Goal: Task Accomplishment & Management: Complete application form

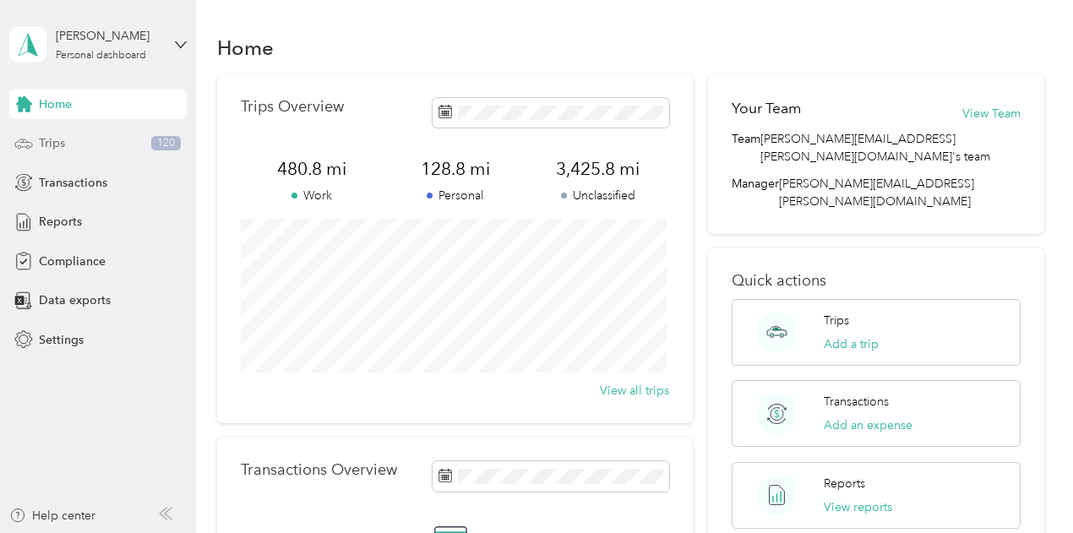
click at [51, 140] on span "Trips" at bounding box center [52, 143] width 26 height 18
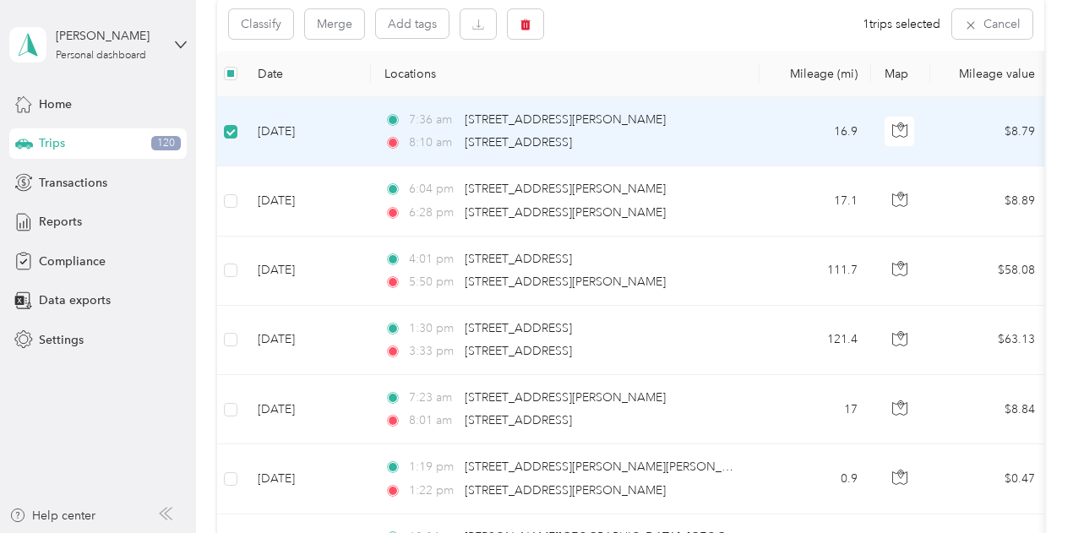
scroll to position [184, 0]
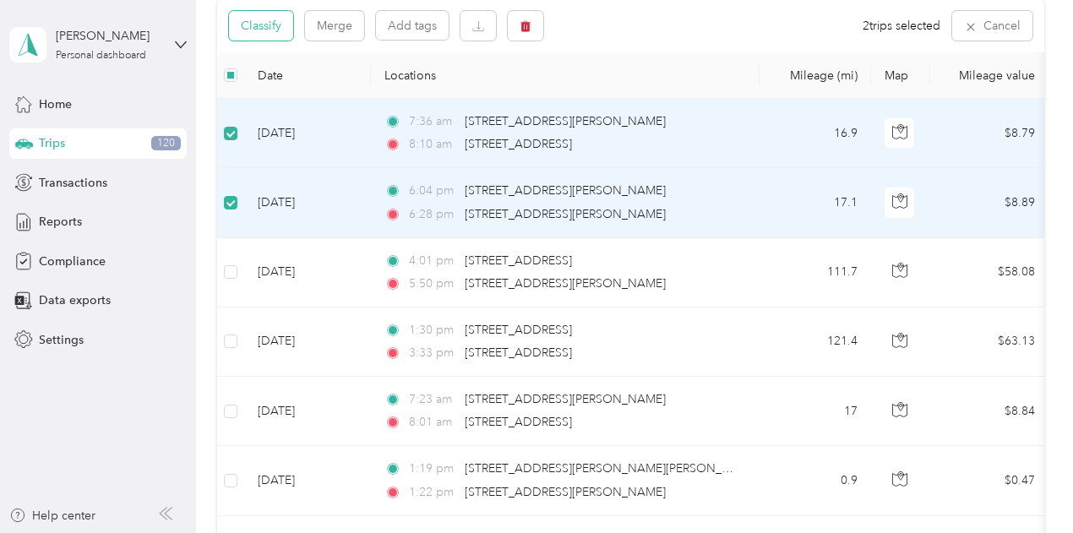
click at [274, 28] on button "Classify" at bounding box center [261, 26] width 64 height 30
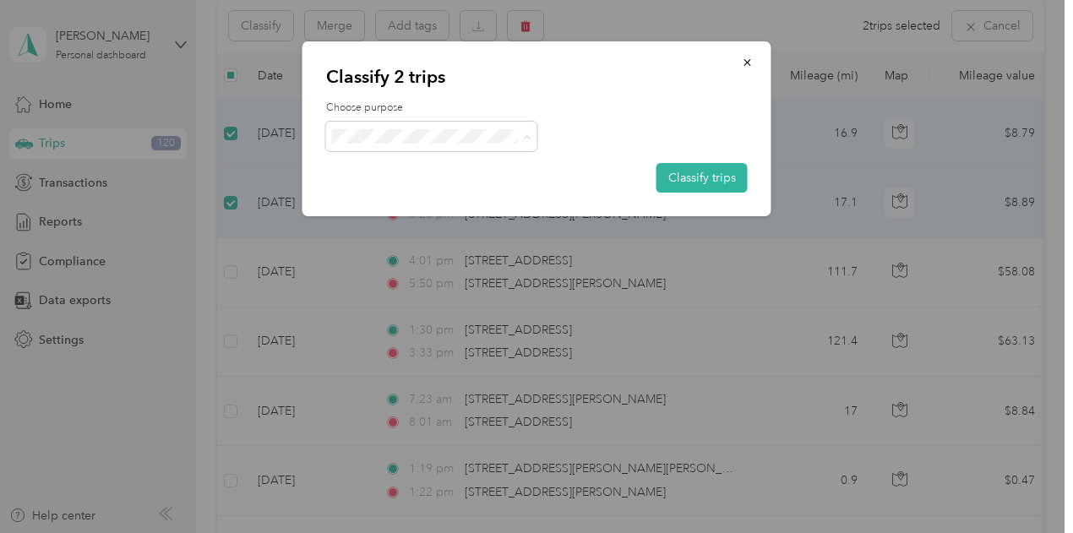
click at [373, 197] on span "Personal" at bounding box center [446, 197] width 157 height 18
click at [688, 184] on button "Classify trips" at bounding box center [702, 178] width 91 height 30
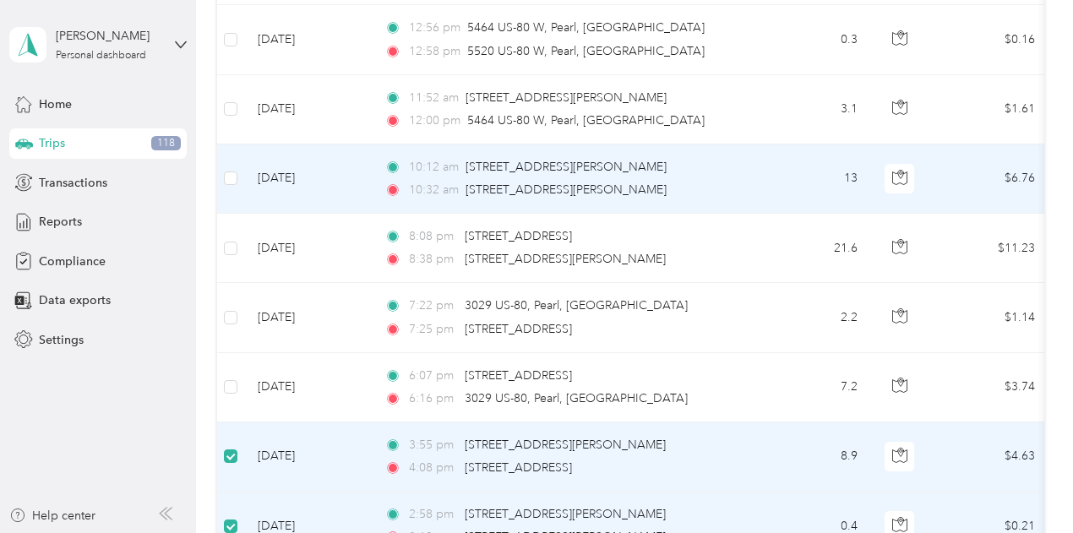
scroll to position [1181, 0]
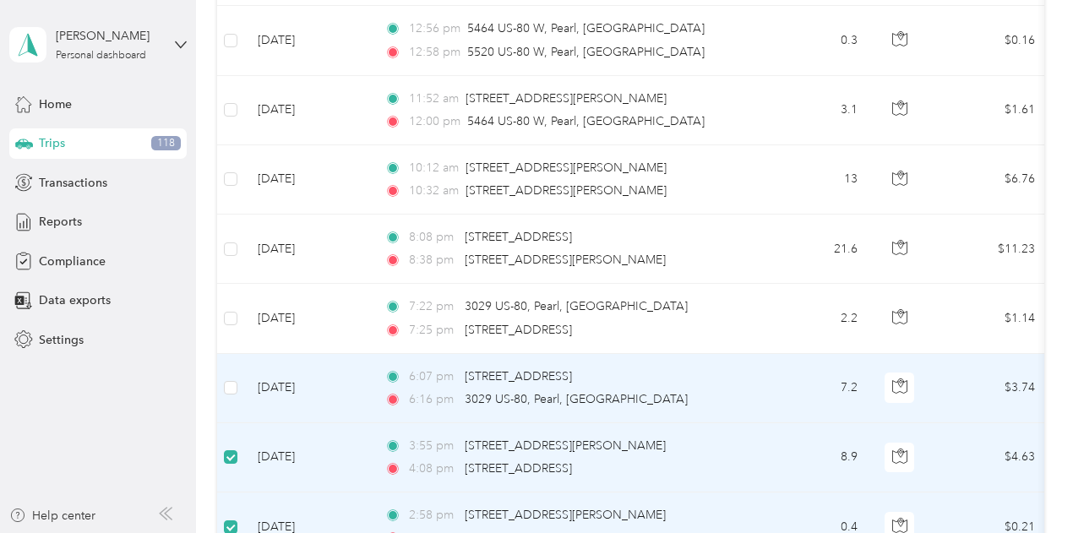
click at [304, 381] on td "[DATE]" at bounding box center [307, 388] width 127 height 69
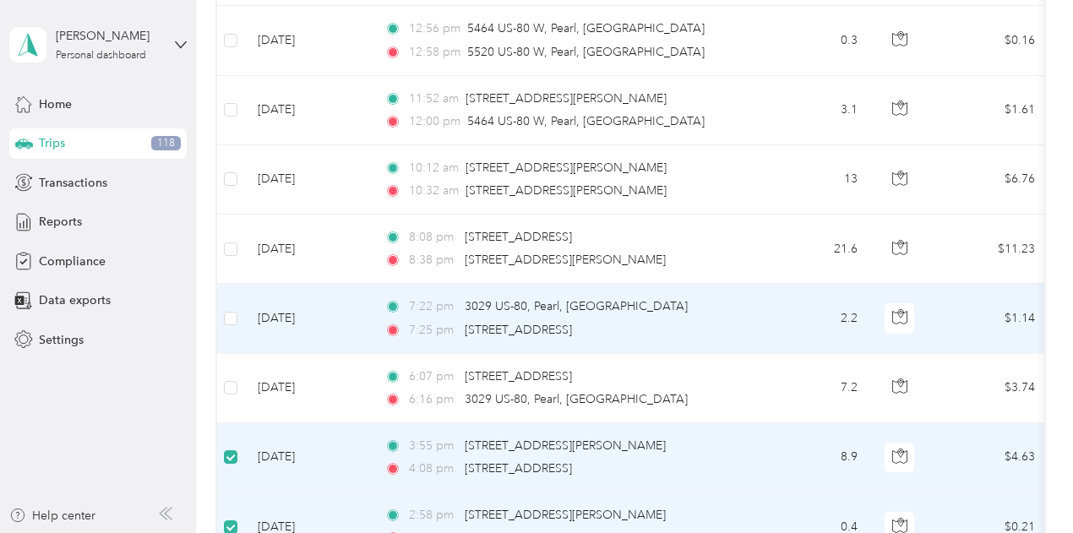
click at [221, 317] on td at bounding box center [230, 318] width 27 height 69
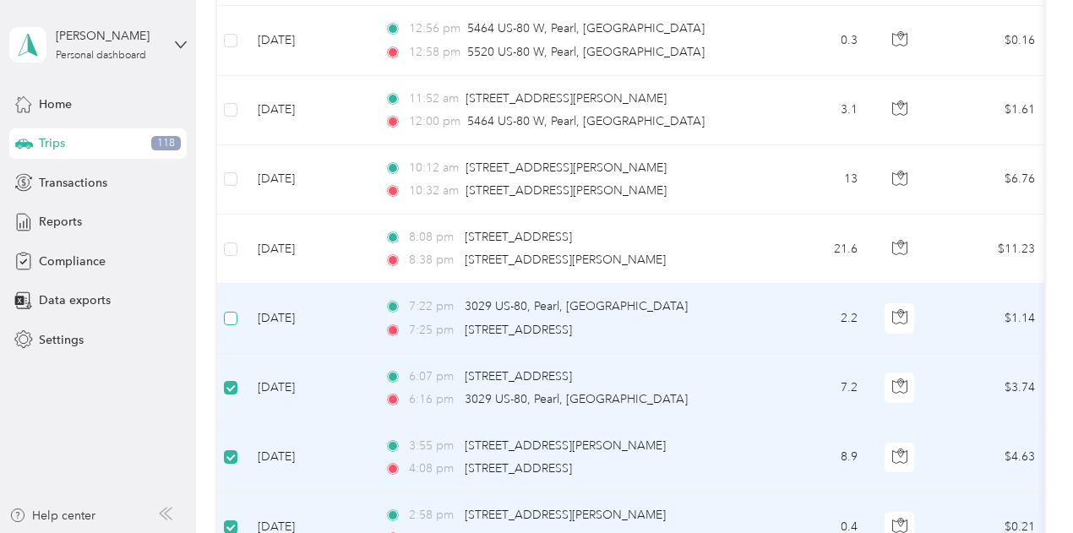
click at [233, 320] on label at bounding box center [231, 318] width 14 height 19
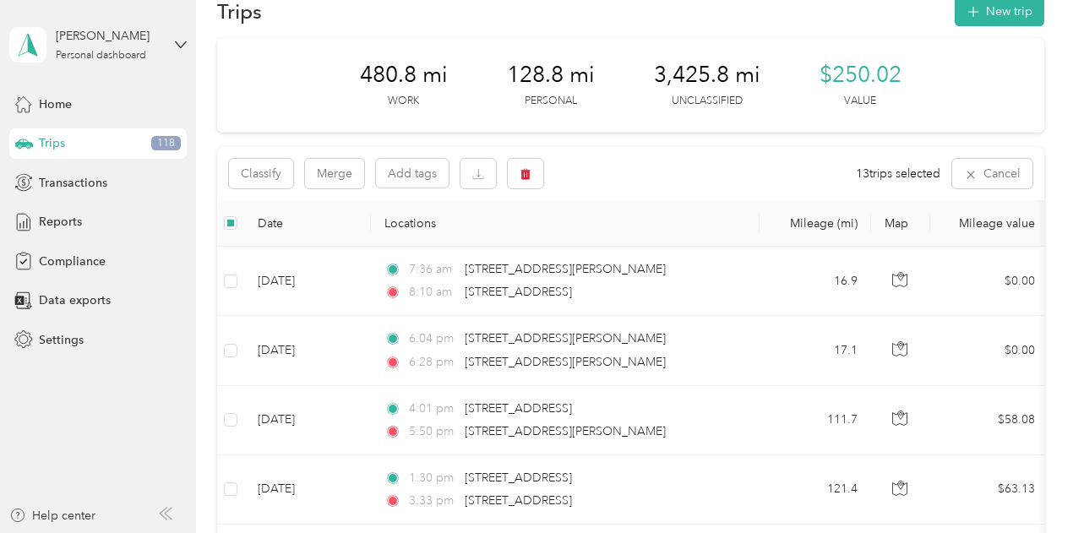
scroll to position [0, 0]
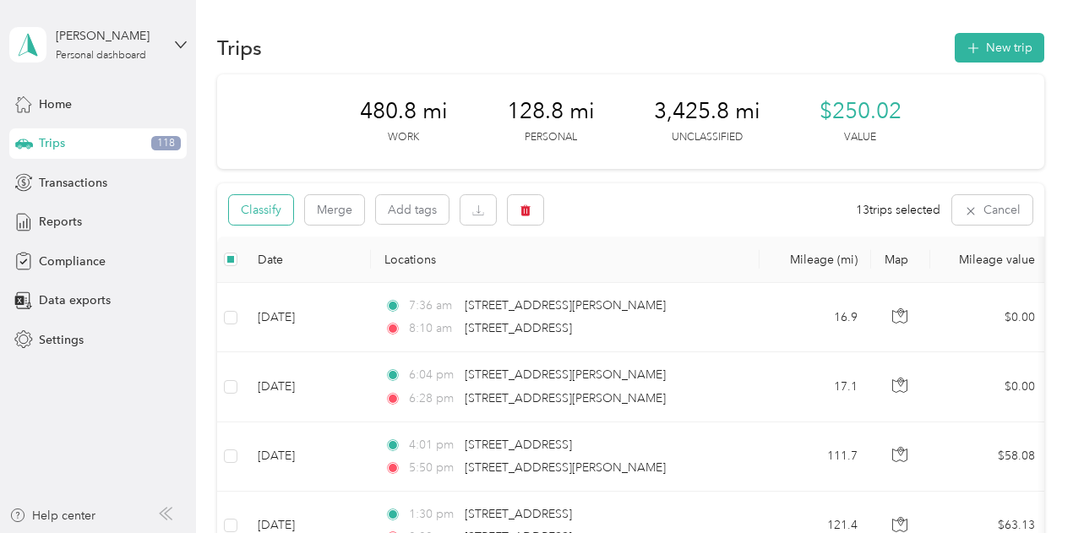
click at [265, 211] on button "Classify" at bounding box center [261, 210] width 64 height 30
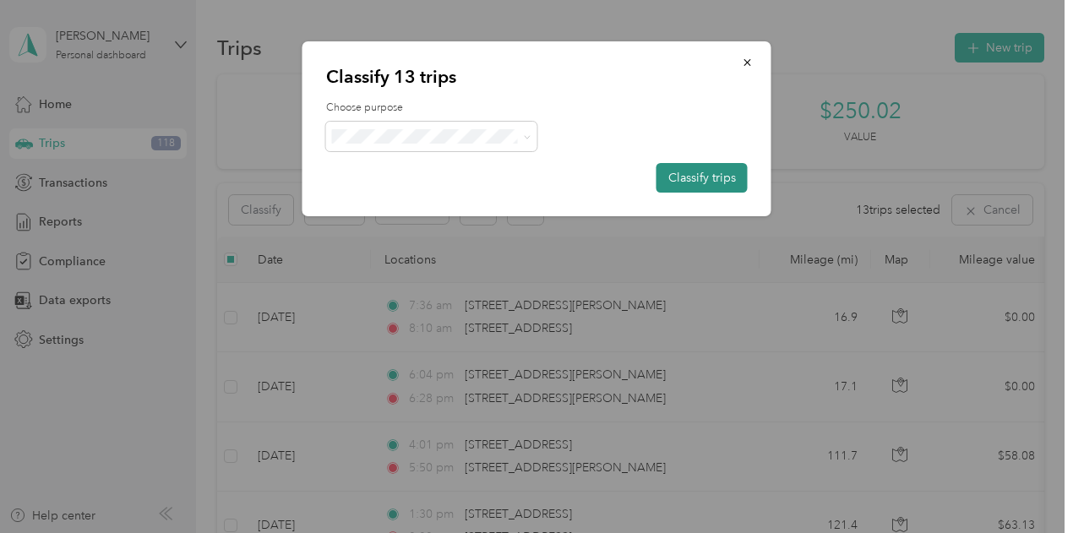
click at [717, 170] on button "Classify trips" at bounding box center [702, 178] width 91 height 30
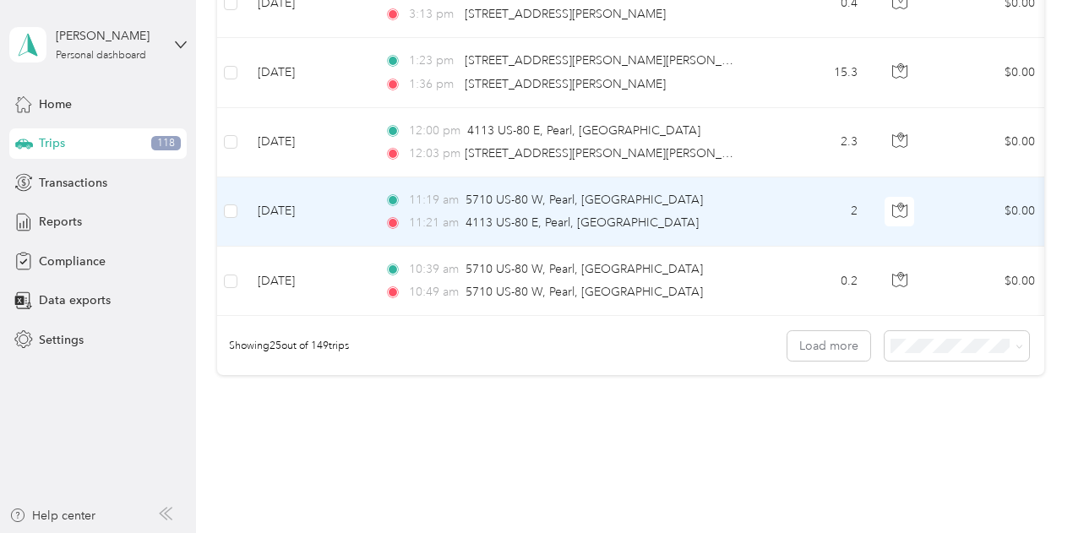
scroll to position [1787, 0]
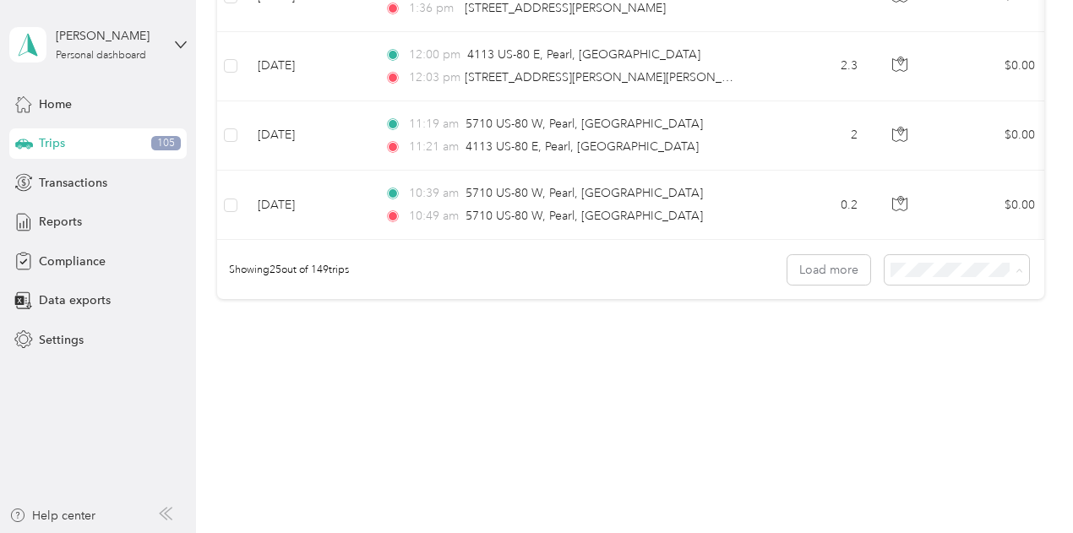
click at [938, 369] on body "Kerri Keuneke Personal dashboard Home Trips 105 Transactions Reports Compliance…" at bounding box center [532, 266] width 1065 height 533
click at [1018, 275] on icon at bounding box center [1020, 271] width 8 height 8
click at [908, 361] on li "100 per load" at bounding box center [953, 356] width 145 height 30
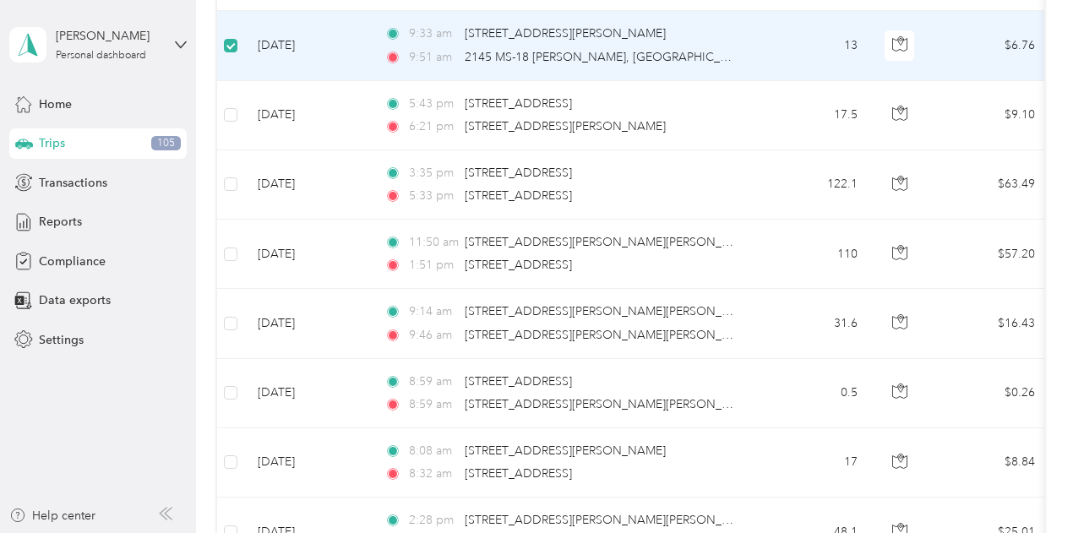
scroll to position [2008, 0]
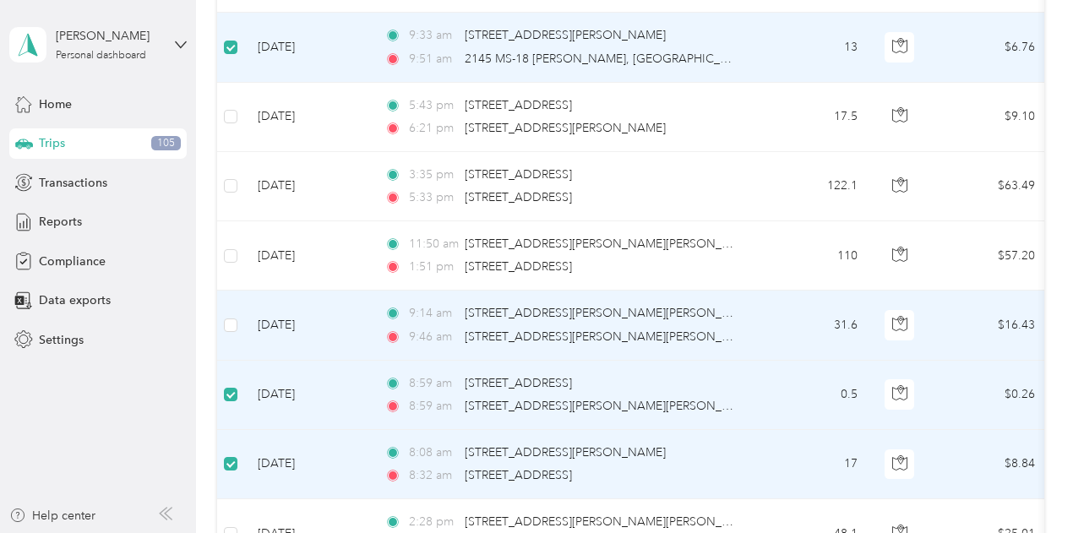
click at [238, 319] on td at bounding box center [230, 325] width 27 height 69
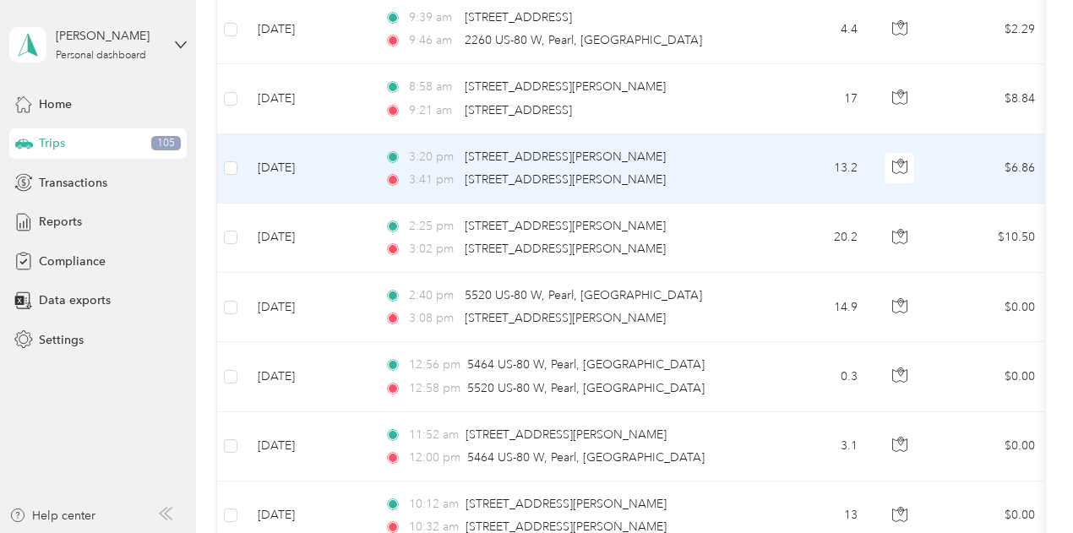
scroll to position [0, 0]
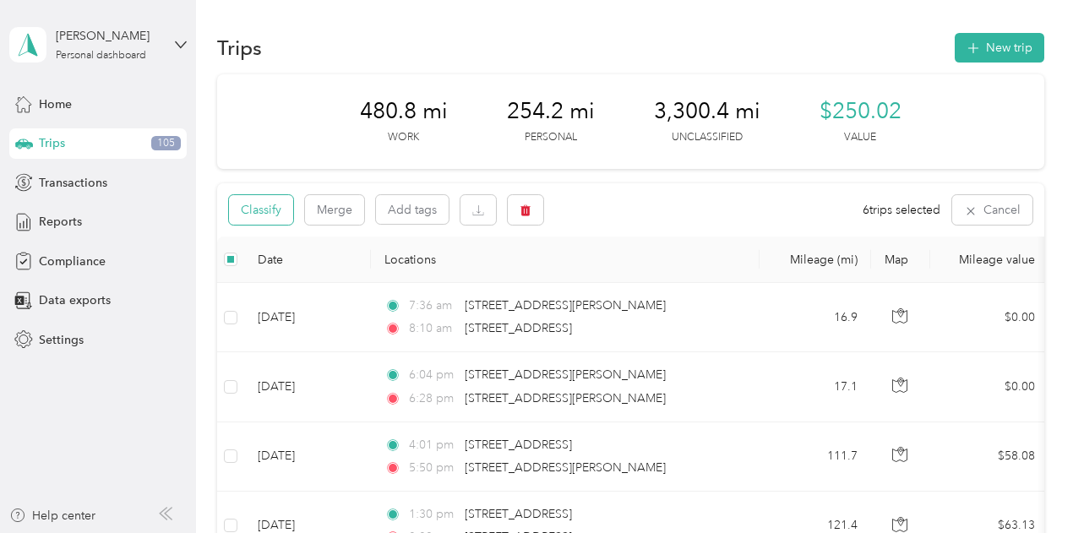
click at [264, 212] on button "Classify" at bounding box center [261, 210] width 64 height 30
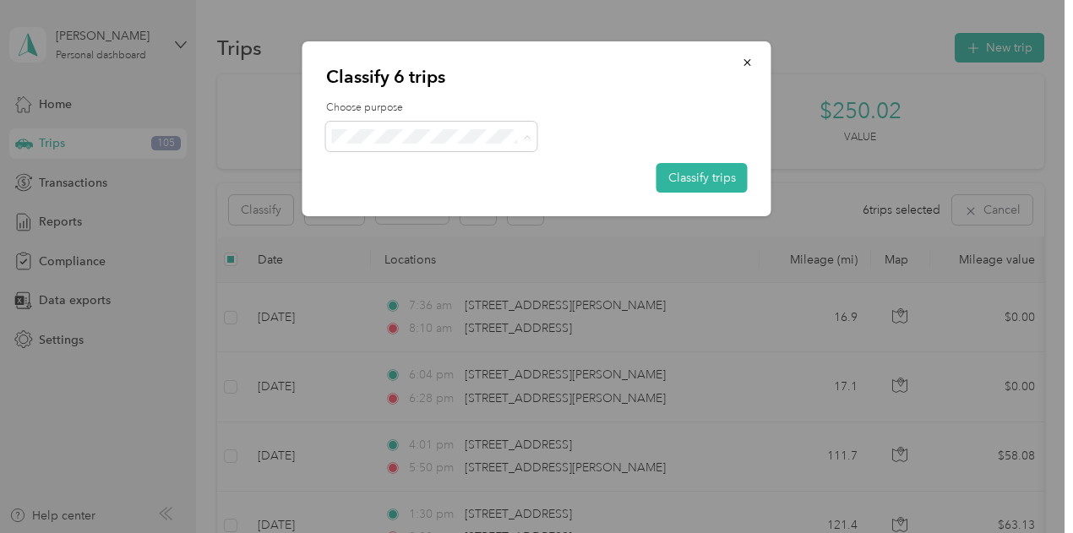
click at [389, 173] on li "Option Care Health" at bounding box center [431, 168] width 211 height 30
click at [696, 180] on button "Classify trips" at bounding box center [702, 178] width 91 height 30
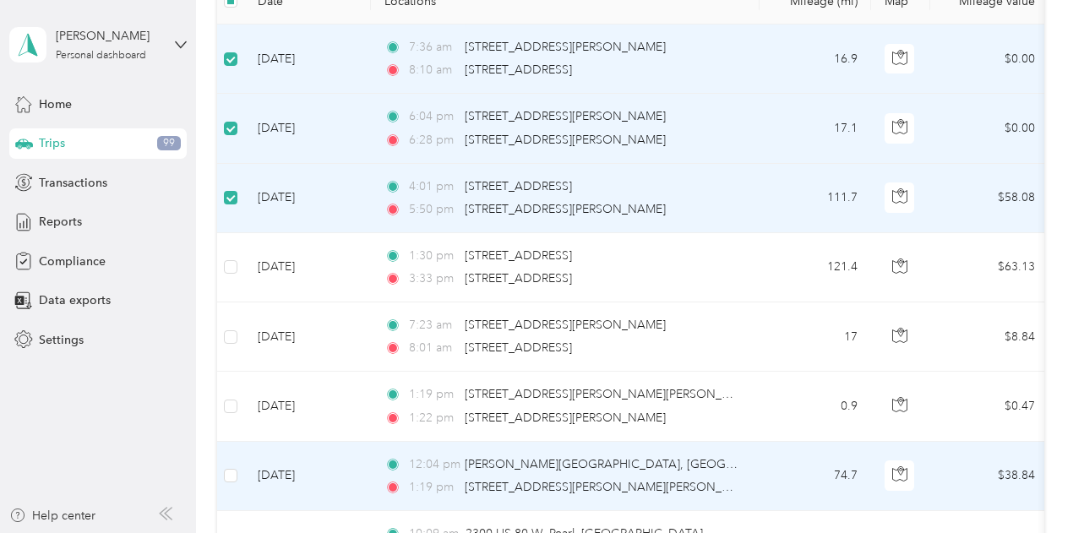
scroll to position [259, 0]
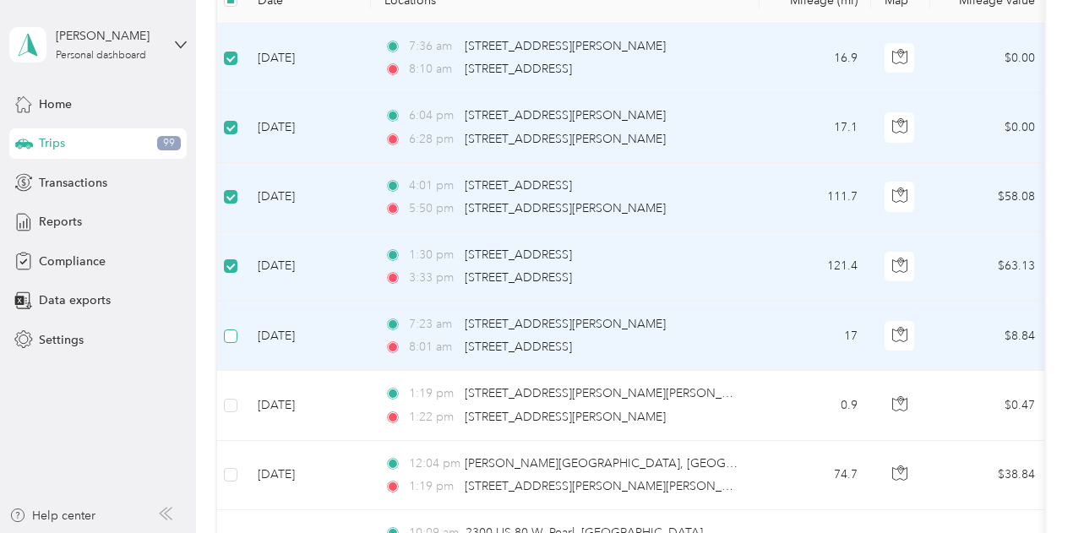
click at [228, 341] on label at bounding box center [231, 336] width 14 height 19
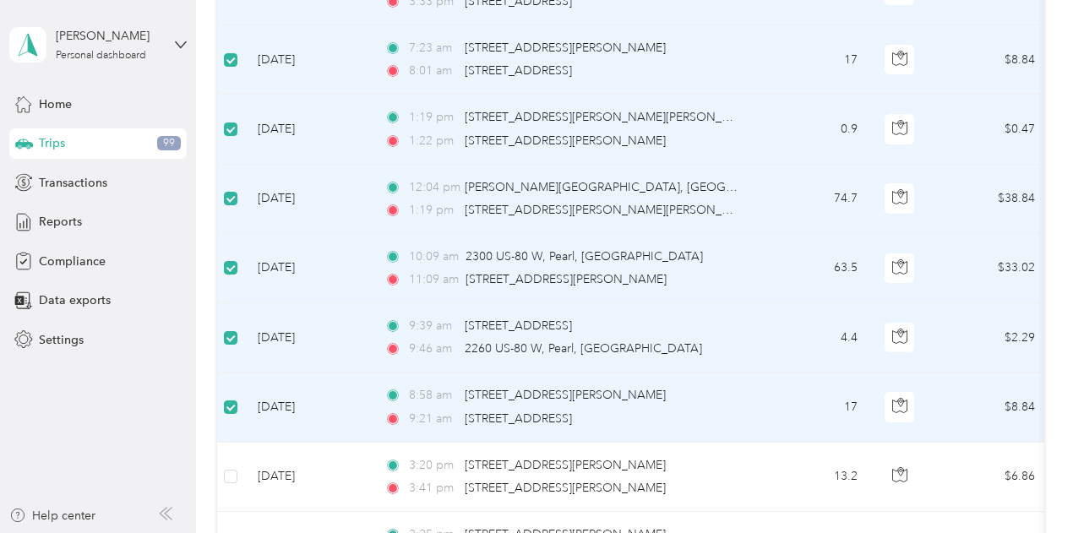
scroll to position [0, 0]
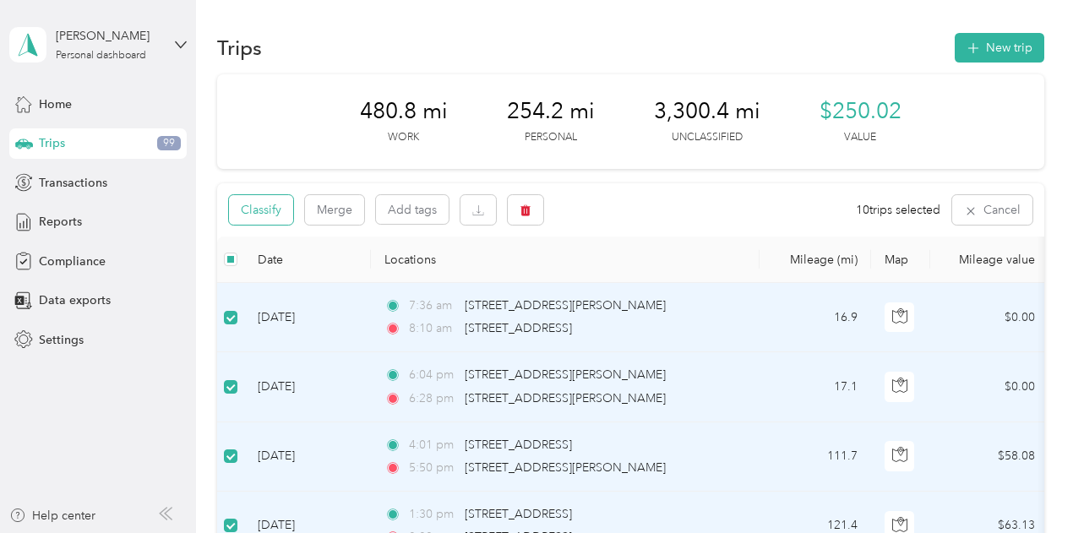
click at [255, 212] on button "Classify" at bounding box center [261, 210] width 64 height 30
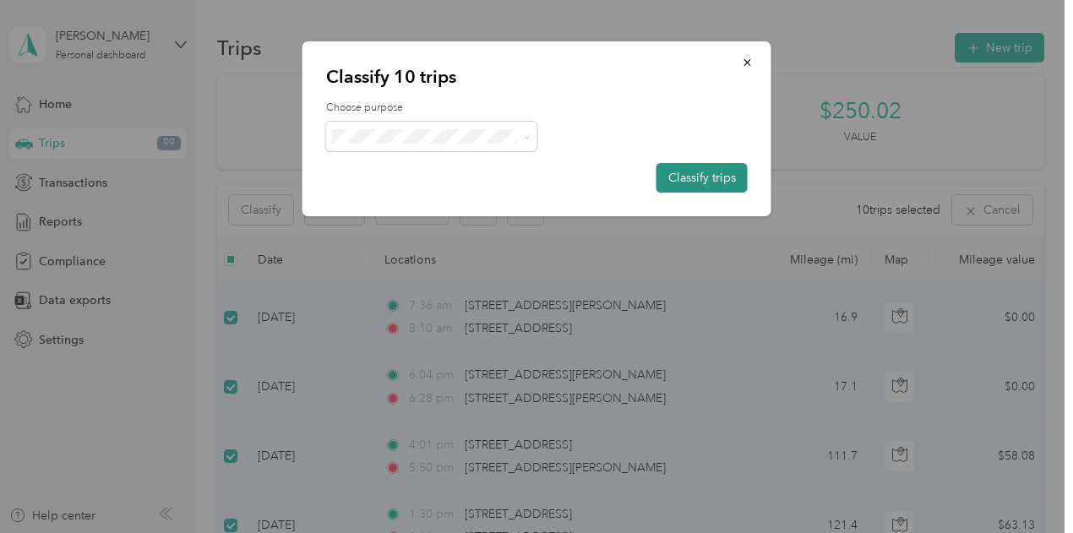
click at [685, 179] on button "Classify trips" at bounding box center [702, 178] width 91 height 30
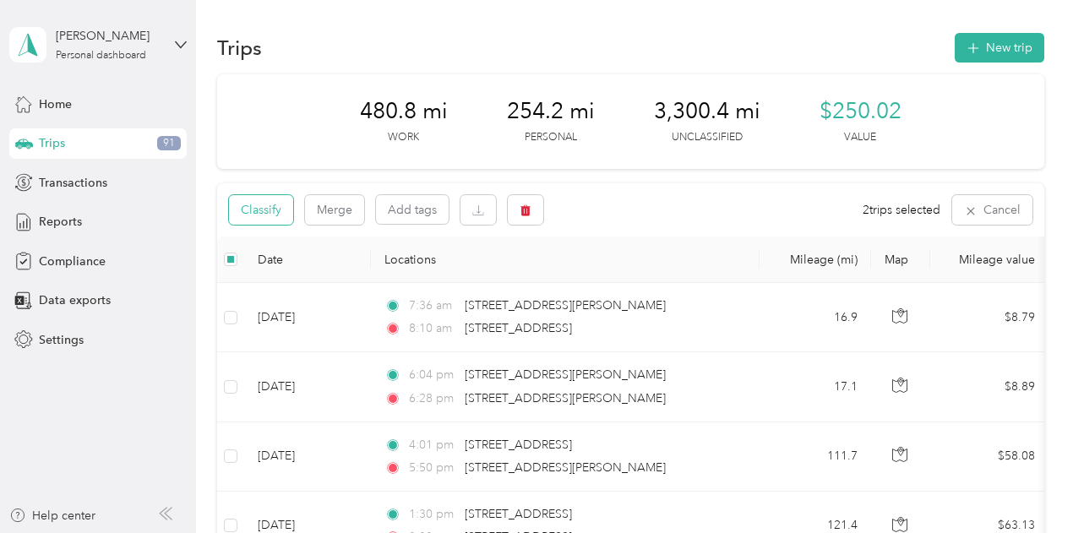
click at [265, 207] on button "Classify" at bounding box center [261, 210] width 64 height 30
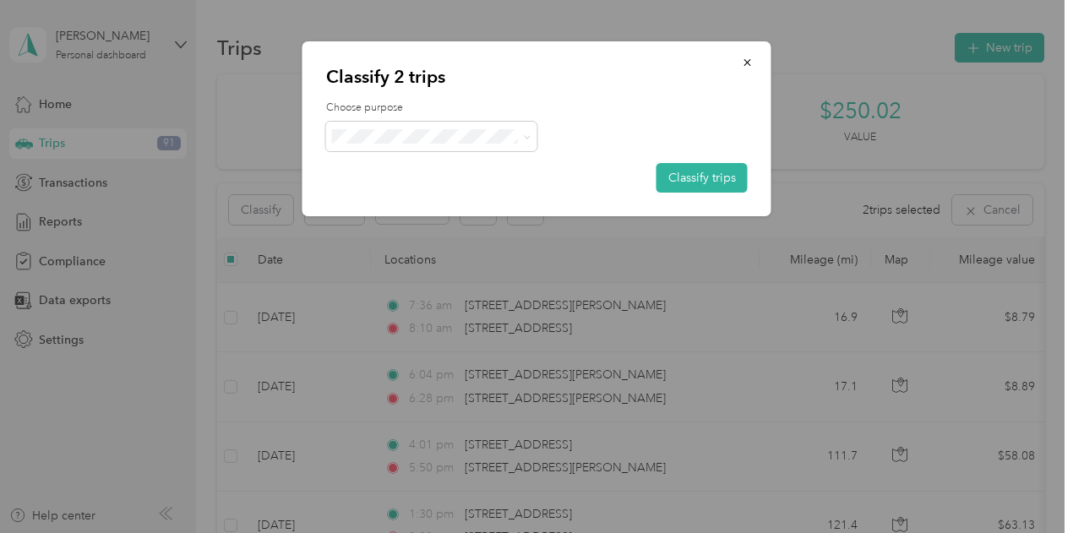
click at [390, 188] on span "Personal" at bounding box center [446, 194] width 157 height 18
click at [673, 177] on button "Classify trips" at bounding box center [702, 178] width 91 height 30
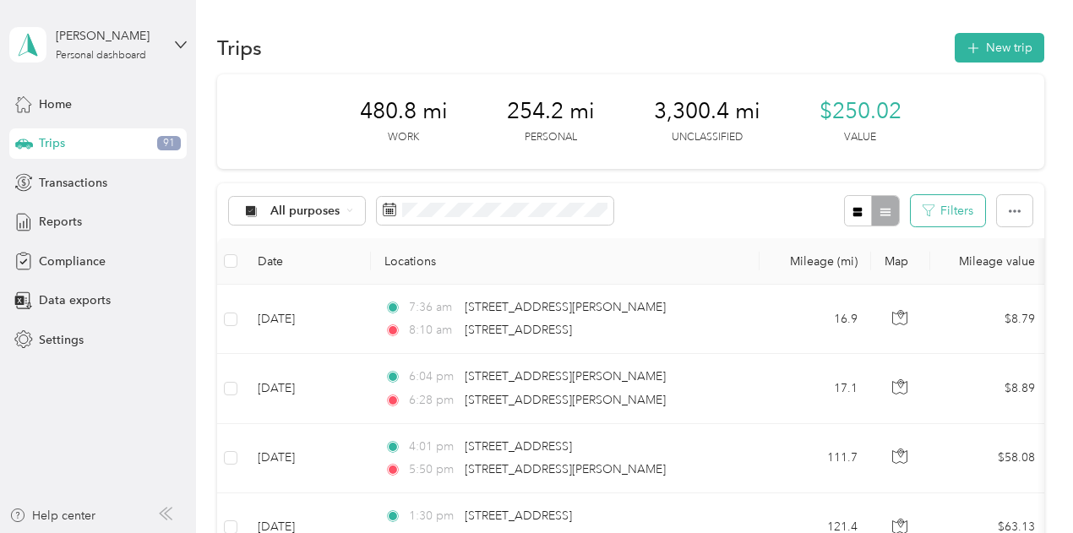
click at [952, 215] on button "Filters" at bounding box center [948, 210] width 74 height 31
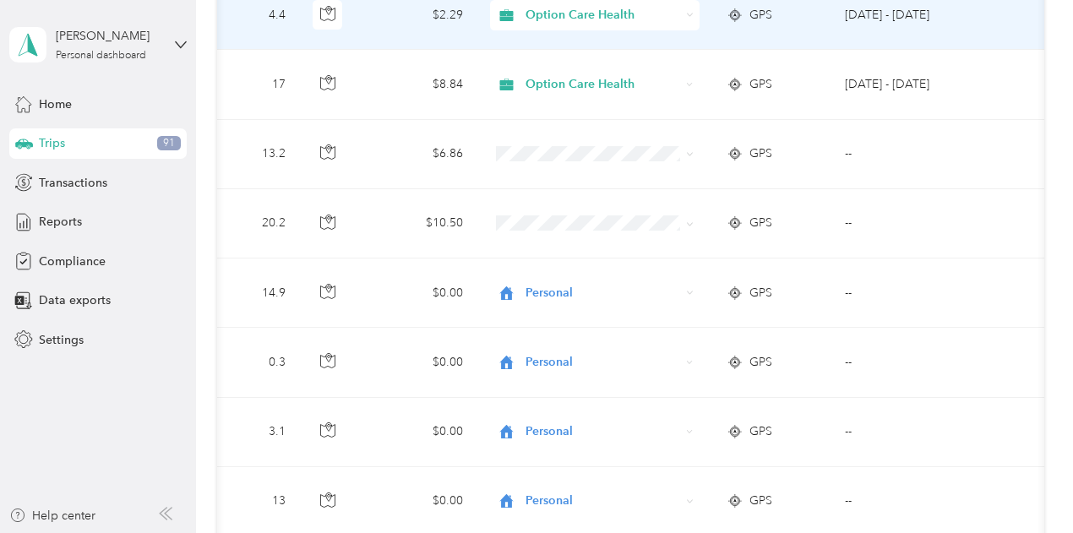
scroll to position [864, 0]
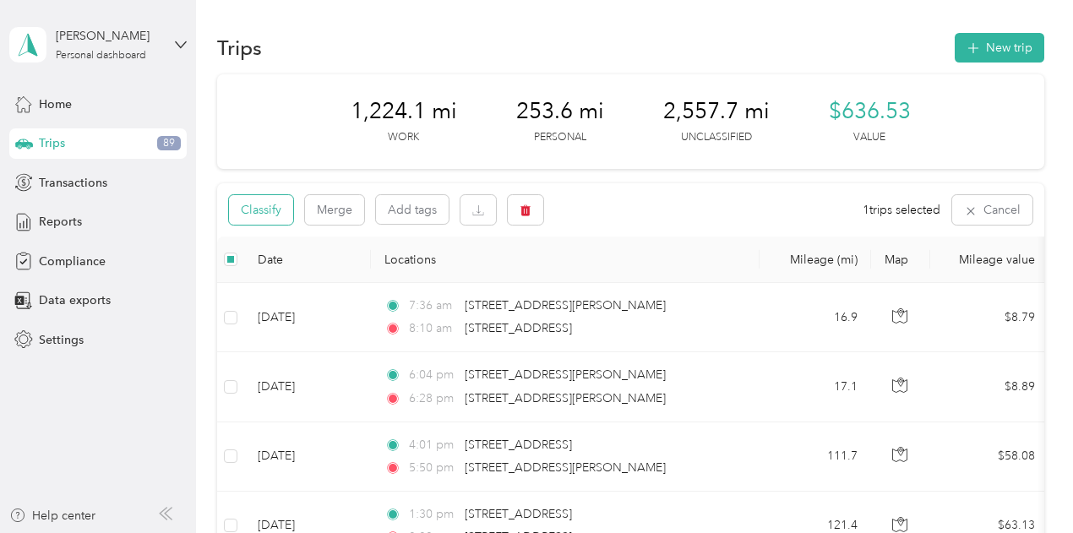
click at [265, 217] on button "Classify" at bounding box center [261, 210] width 64 height 30
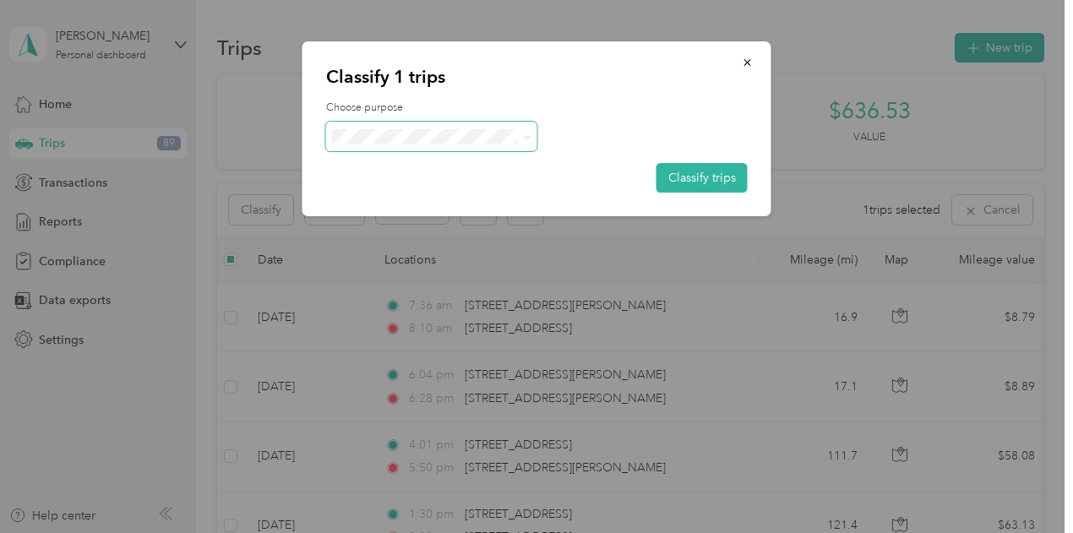
click at [429, 127] on span at bounding box center [431, 137] width 211 height 30
click at [371, 198] on span "Personal" at bounding box center [446, 197] width 157 height 18
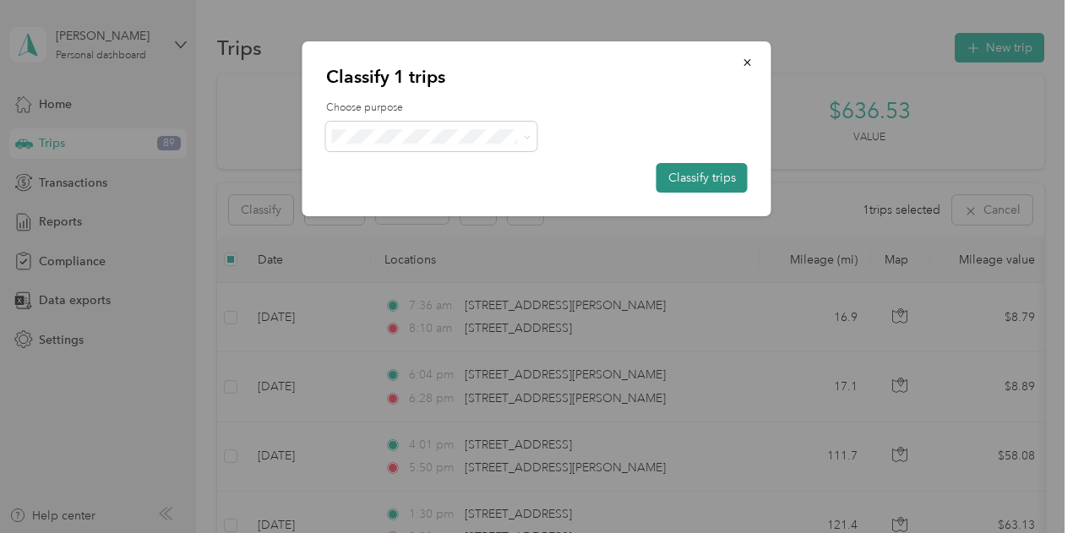
click at [705, 177] on button "Classify trips" at bounding box center [702, 178] width 91 height 30
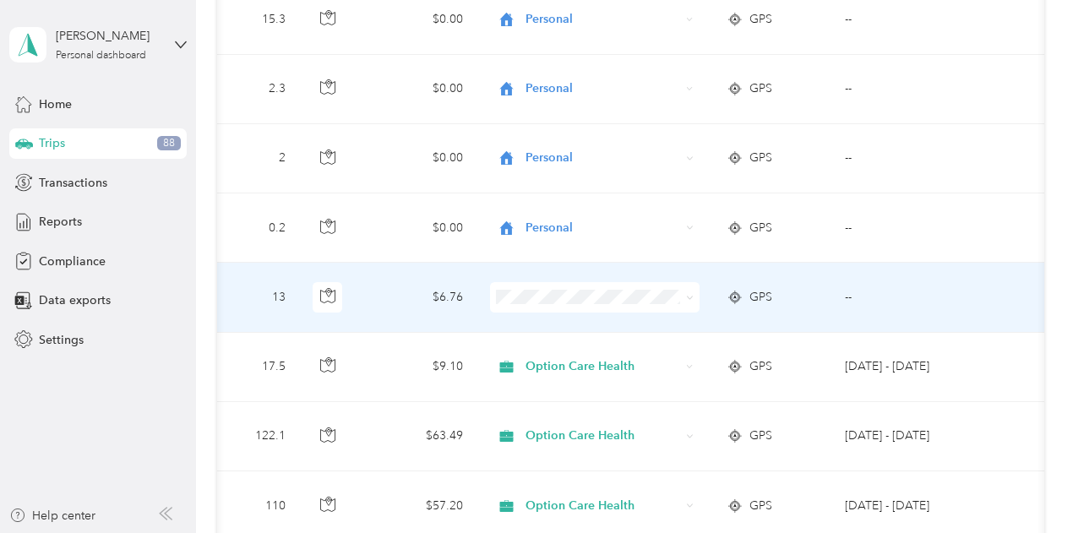
scroll to position [1758, 0]
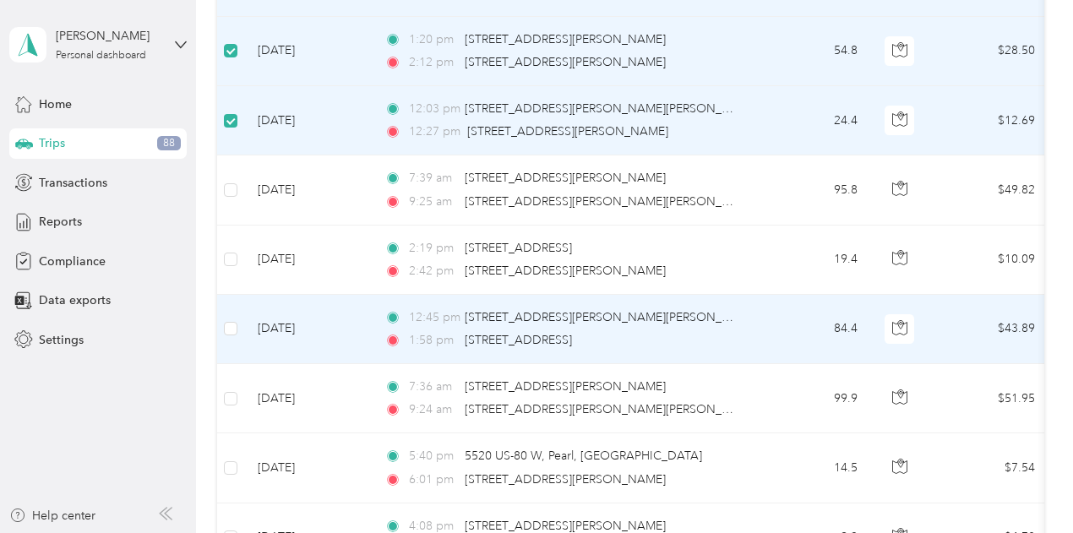
scroll to position [3256, 0]
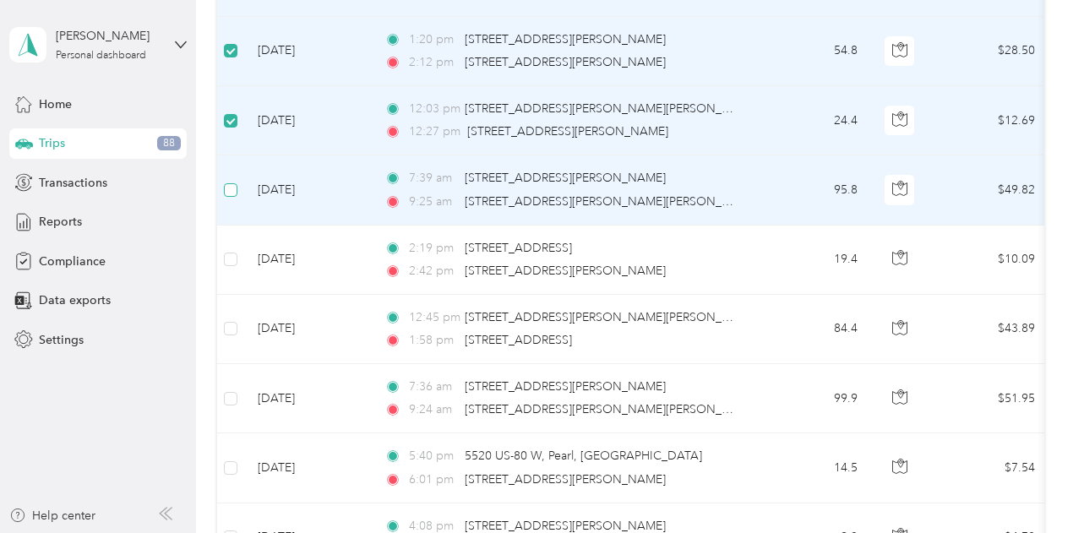
click at [230, 184] on label at bounding box center [231, 190] width 14 height 19
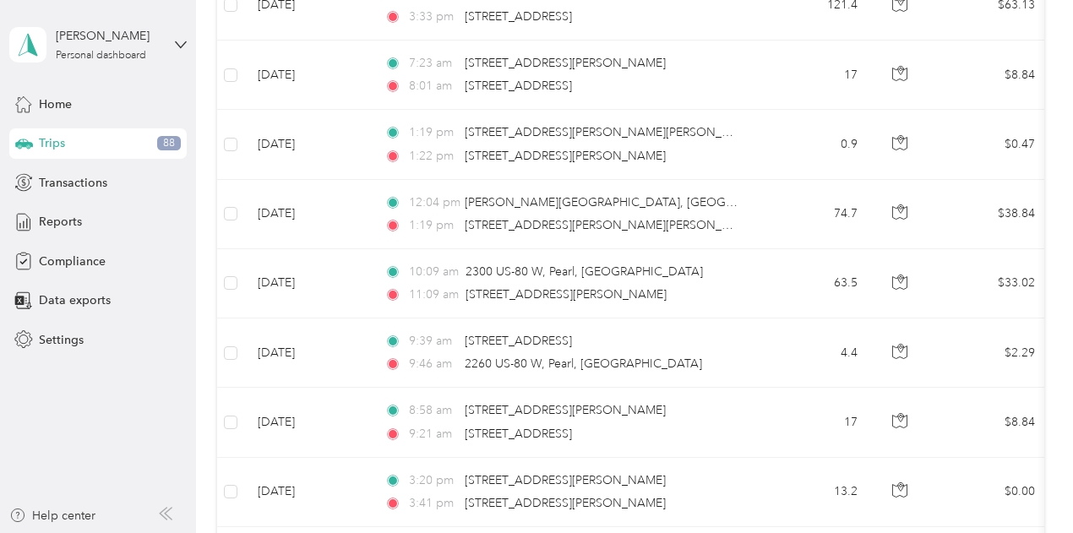
scroll to position [0, 0]
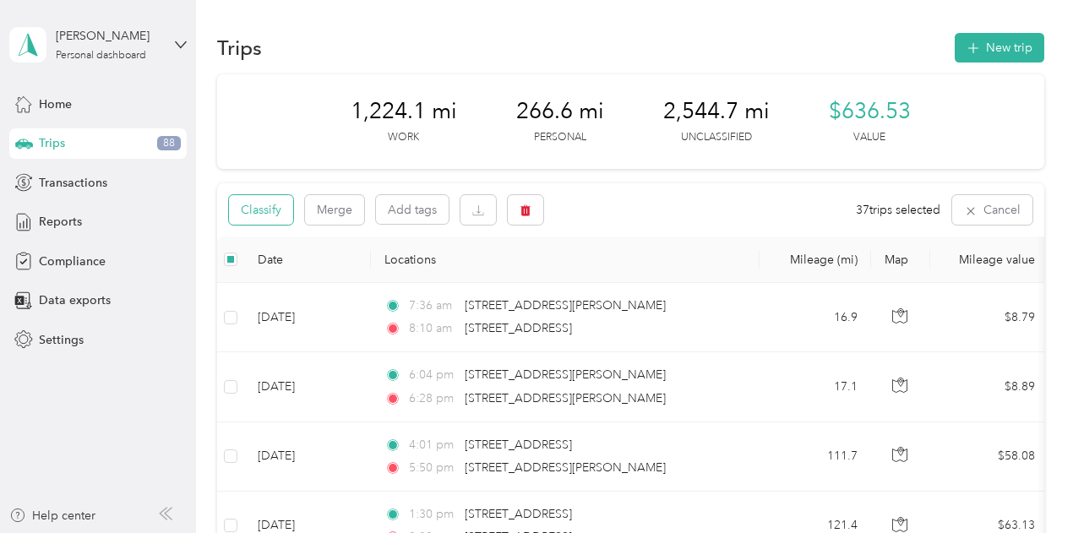
click at [272, 214] on button "Classify" at bounding box center [261, 210] width 64 height 30
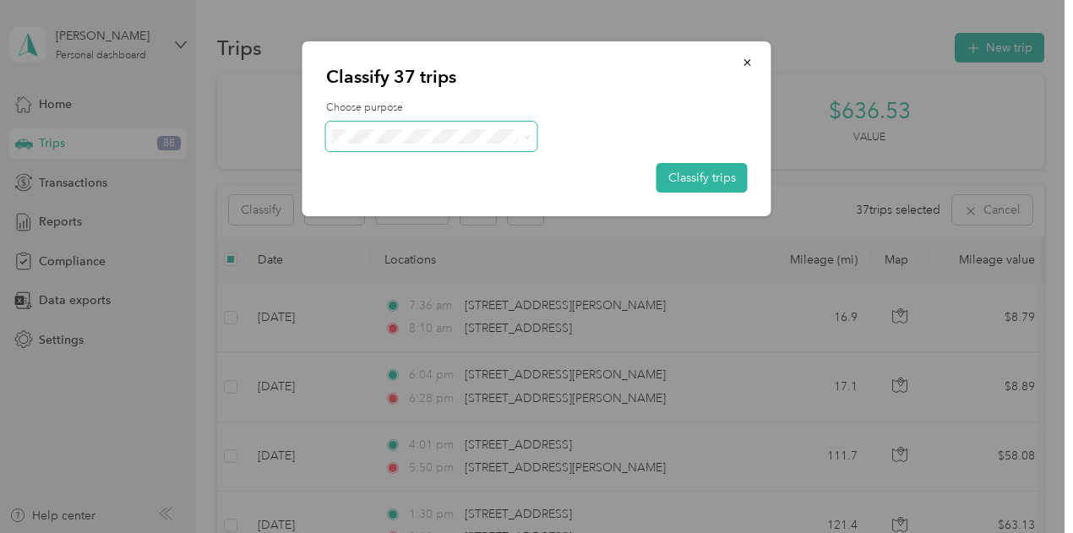
click at [528, 135] on icon at bounding box center [527, 138] width 8 height 8
click at [443, 162] on span "Option Care Health" at bounding box center [446, 168] width 157 height 18
click at [702, 183] on button "Classify trips" at bounding box center [702, 178] width 91 height 30
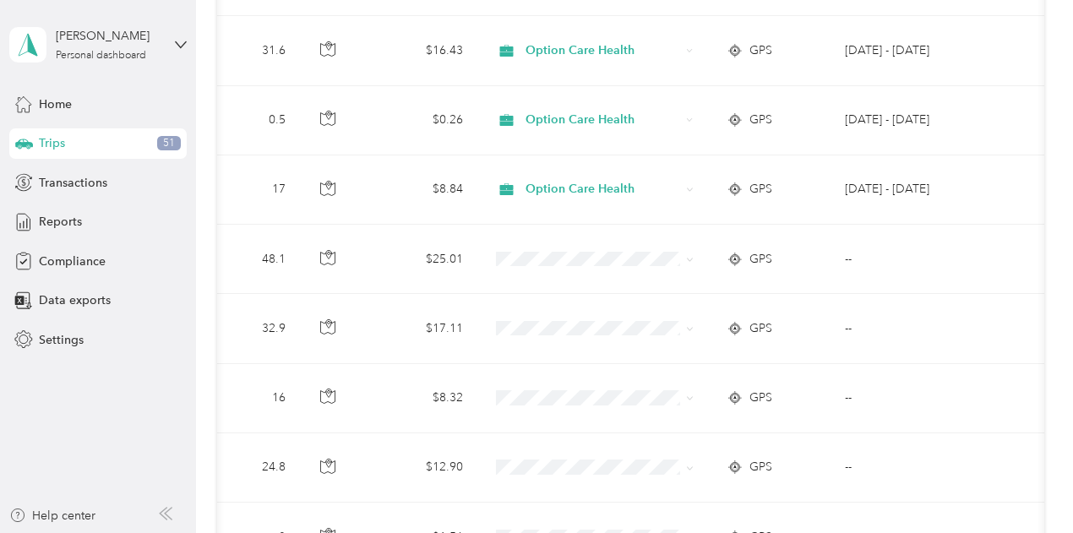
scroll to position [2248, 0]
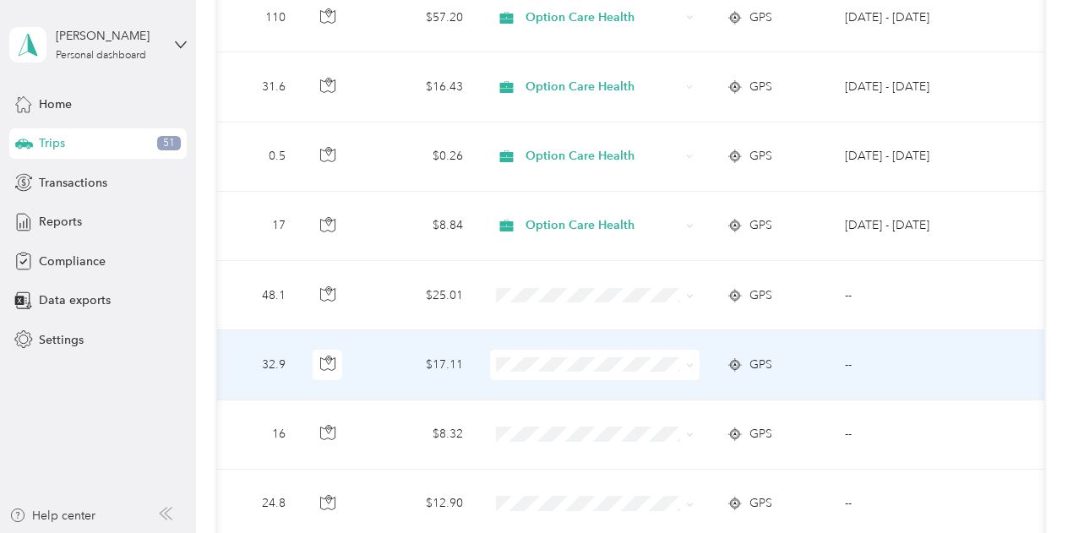
click at [807, 373] on td "GPS" at bounding box center [772, 364] width 118 height 69
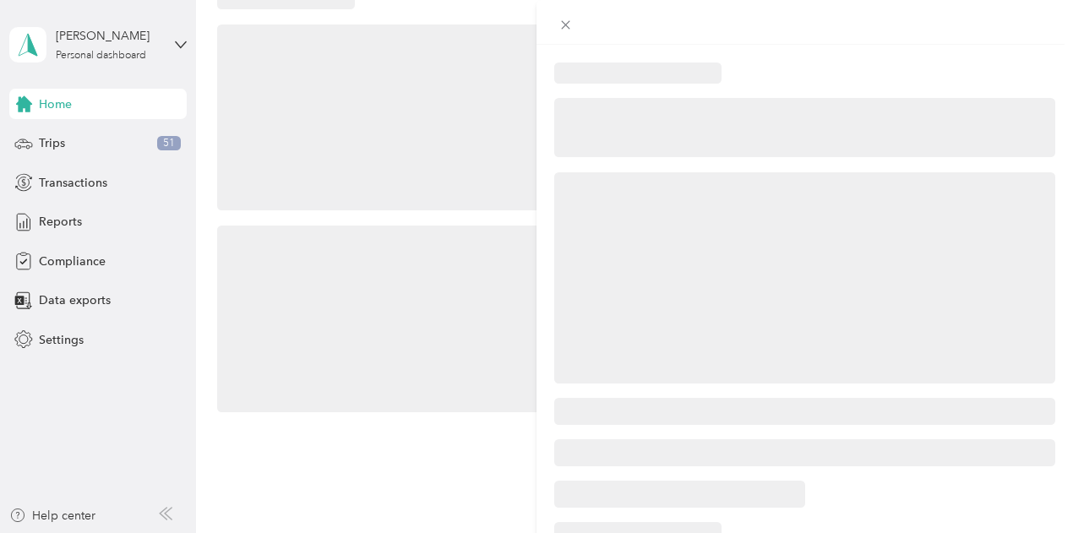
scroll to position [299, 0]
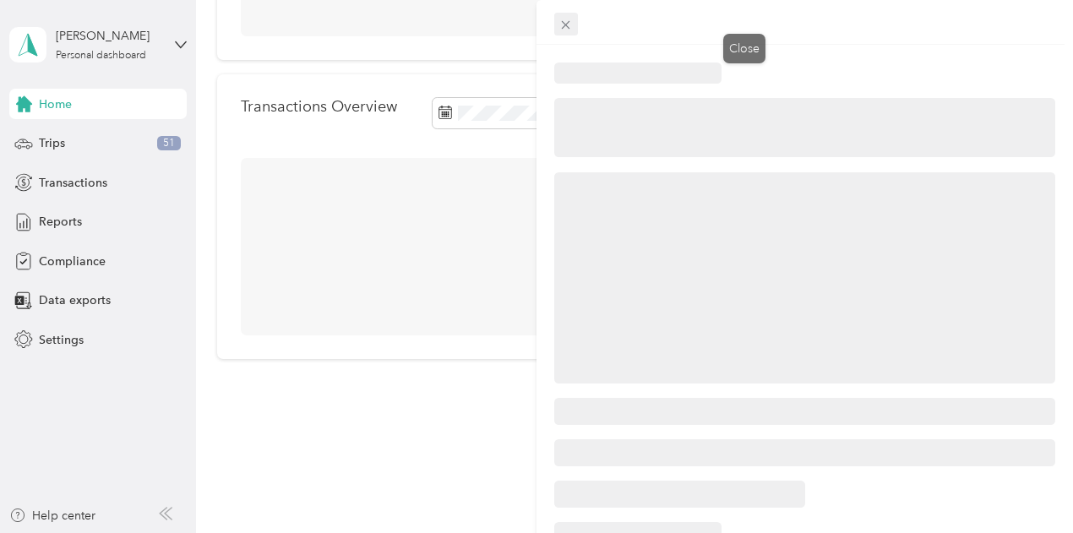
click at [571, 21] on icon at bounding box center [566, 25] width 8 height 8
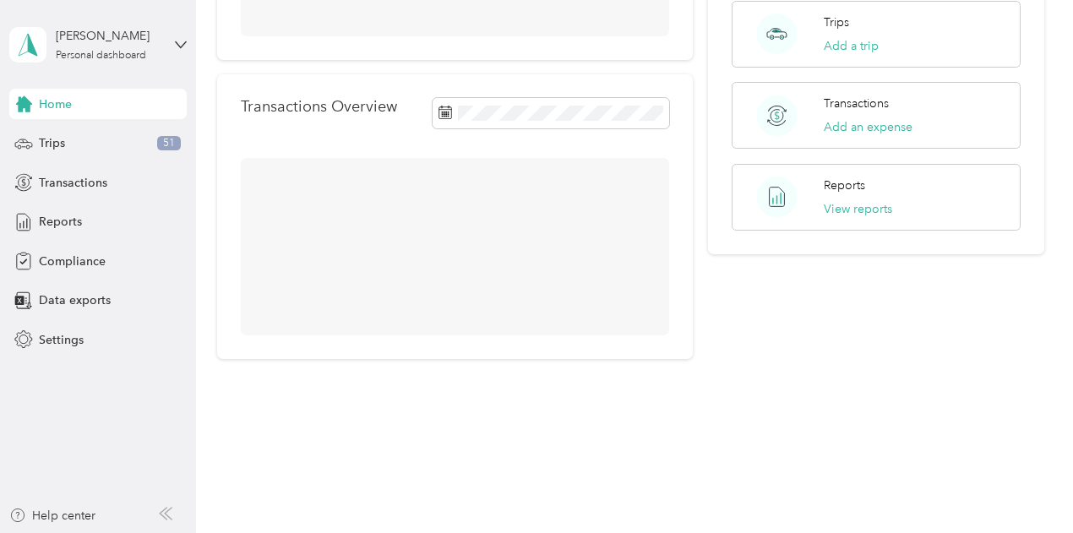
click at [91, 104] on div "Home" at bounding box center [97, 104] width 177 height 30
click at [56, 150] on span "Trips" at bounding box center [52, 143] width 26 height 18
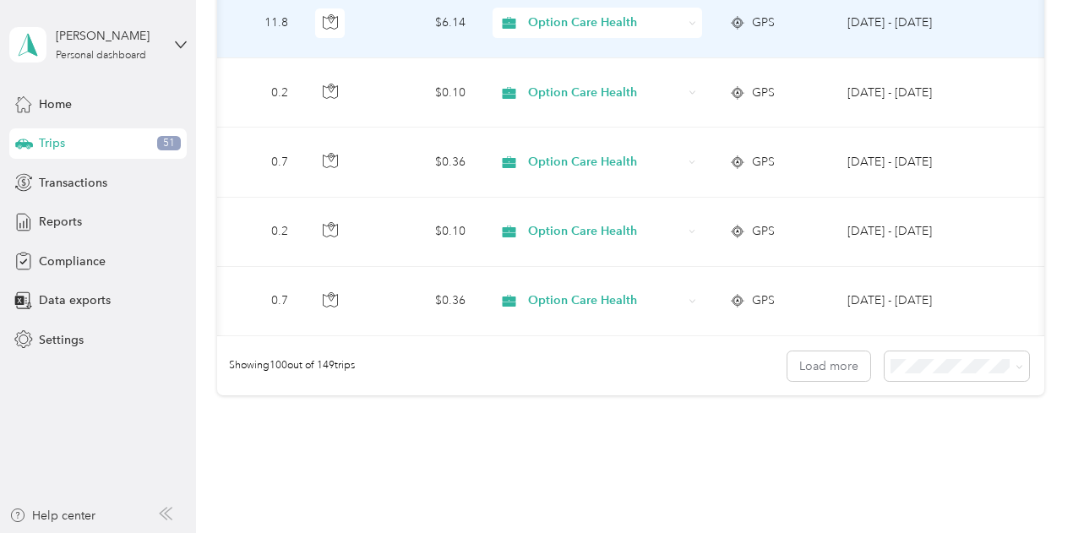
scroll to position [6980, 0]
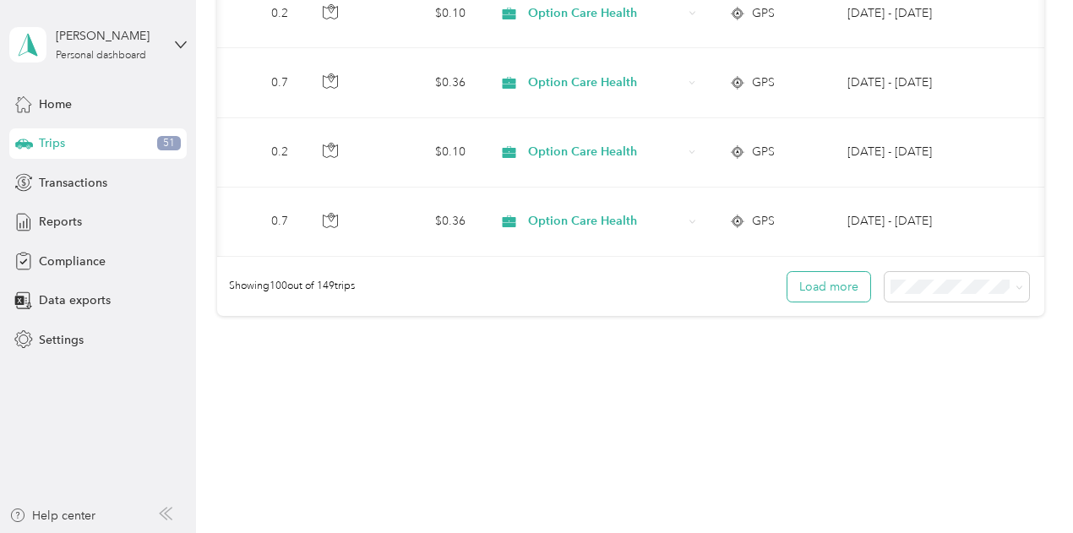
click at [805, 274] on button "Load more" at bounding box center [829, 287] width 83 height 30
click at [827, 274] on button "Load more" at bounding box center [829, 287] width 83 height 30
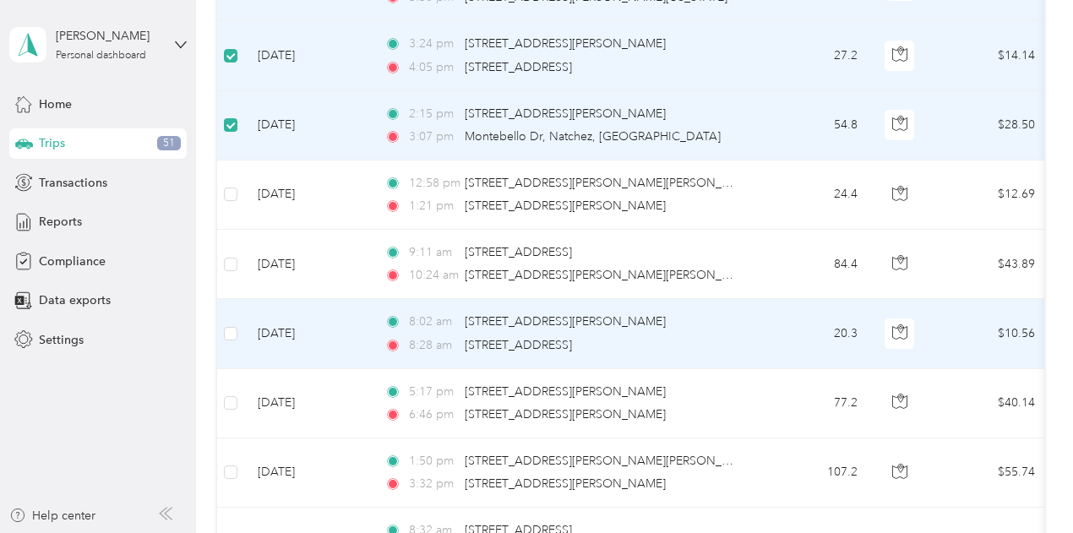
scroll to position [8134, 0]
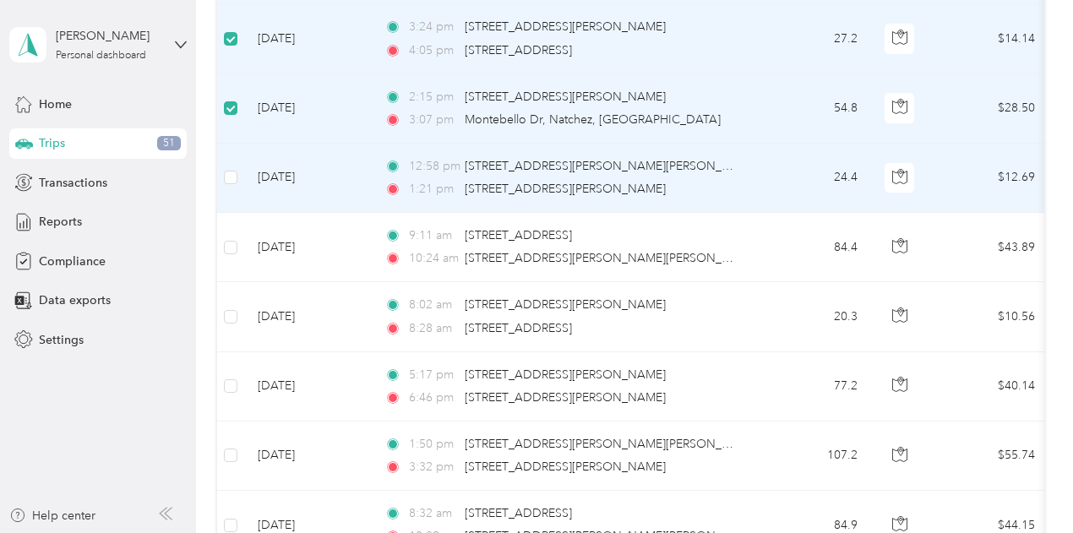
click at [239, 144] on td at bounding box center [230, 178] width 27 height 69
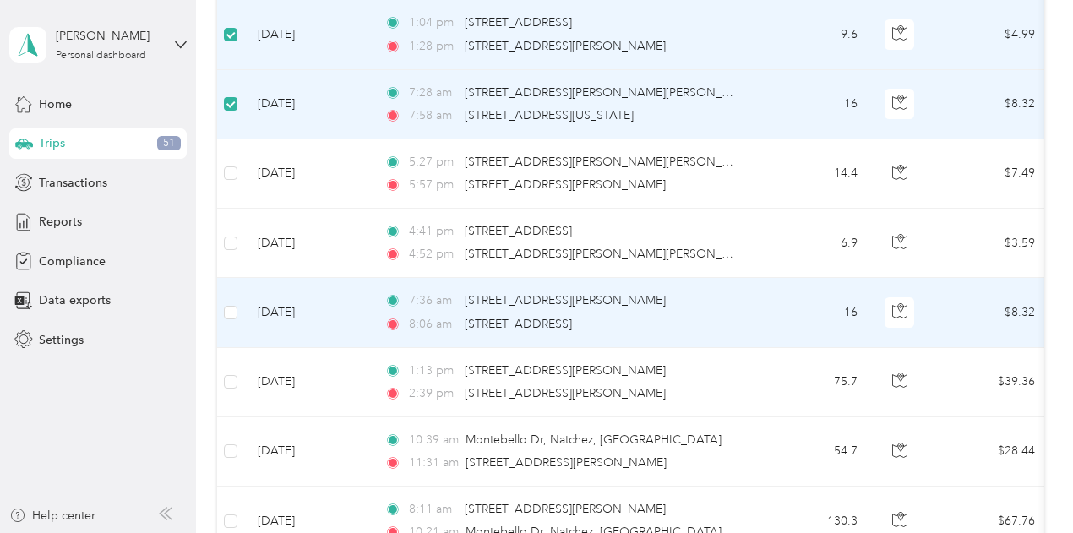
scroll to position [10092, 0]
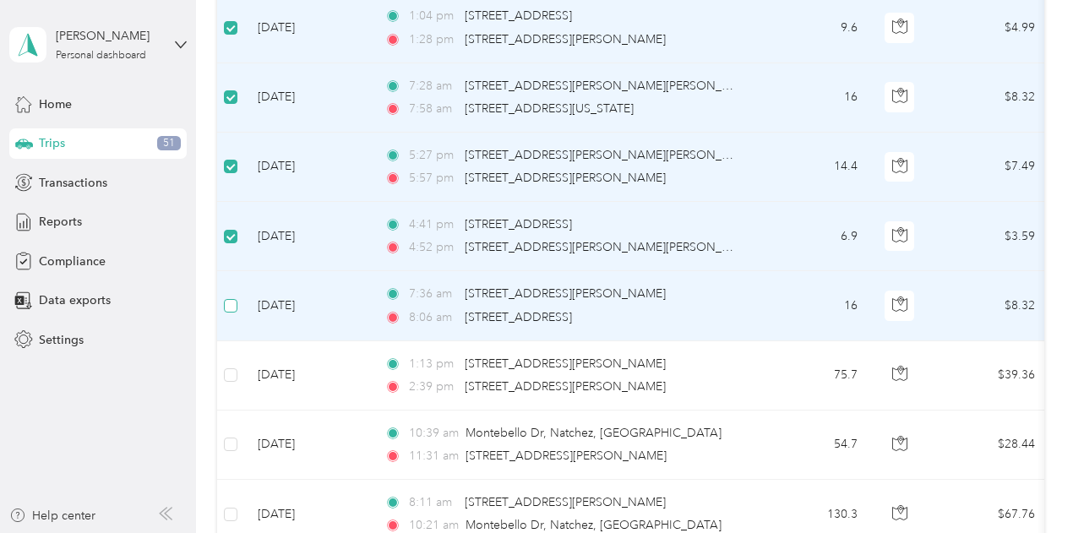
click at [228, 297] on label at bounding box center [231, 306] width 14 height 19
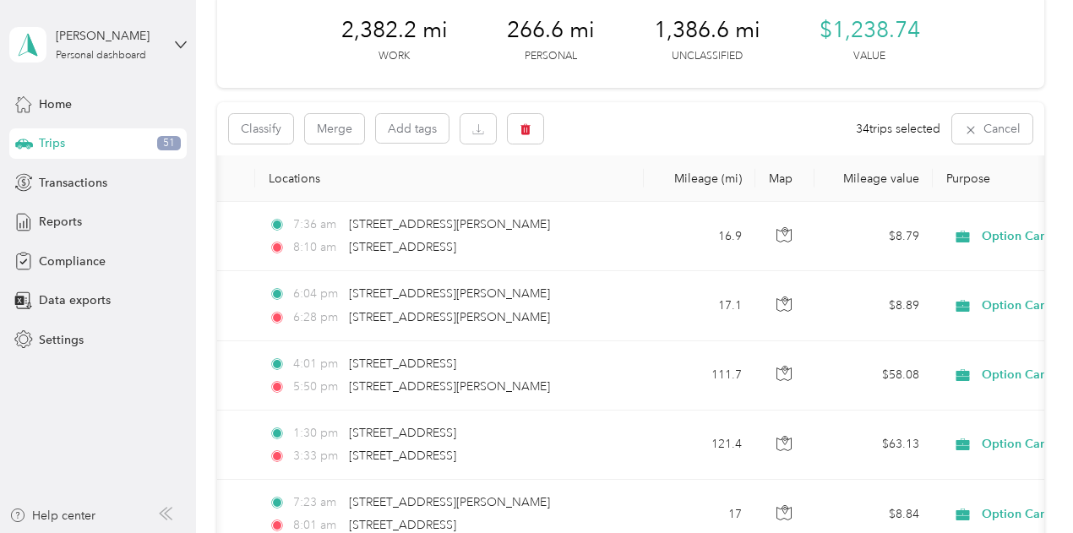
scroll to position [0, 0]
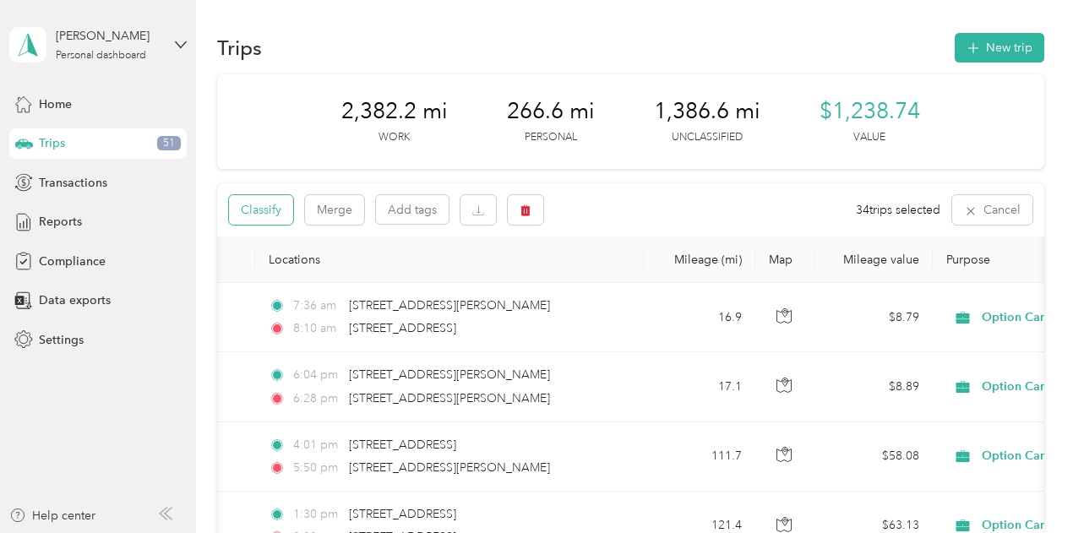
click at [270, 212] on button "Classify" at bounding box center [261, 210] width 64 height 30
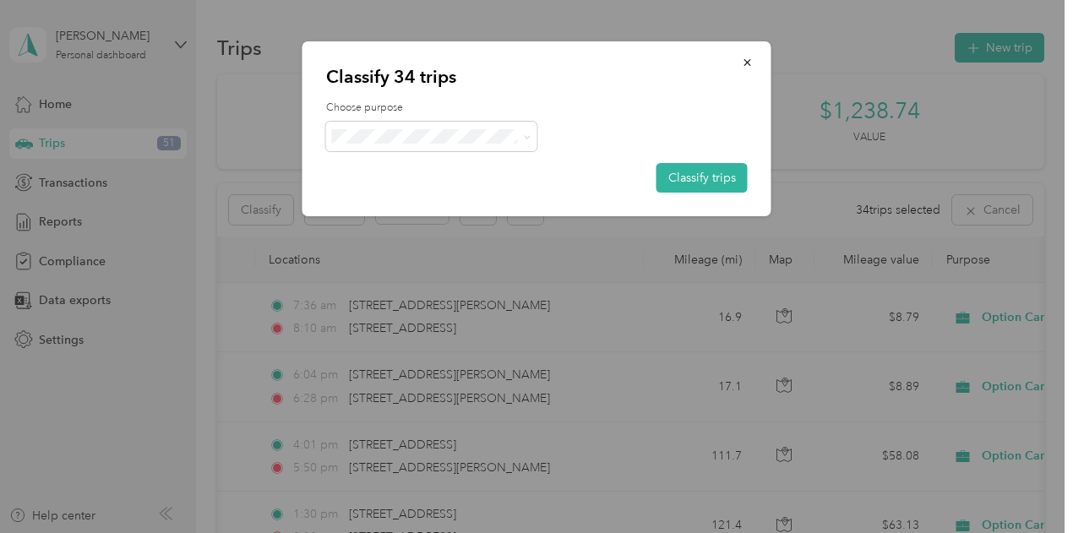
click at [380, 168] on span "Option Care Health" at bounding box center [446, 165] width 157 height 18
click at [710, 176] on button "Classify trips" at bounding box center [702, 178] width 91 height 30
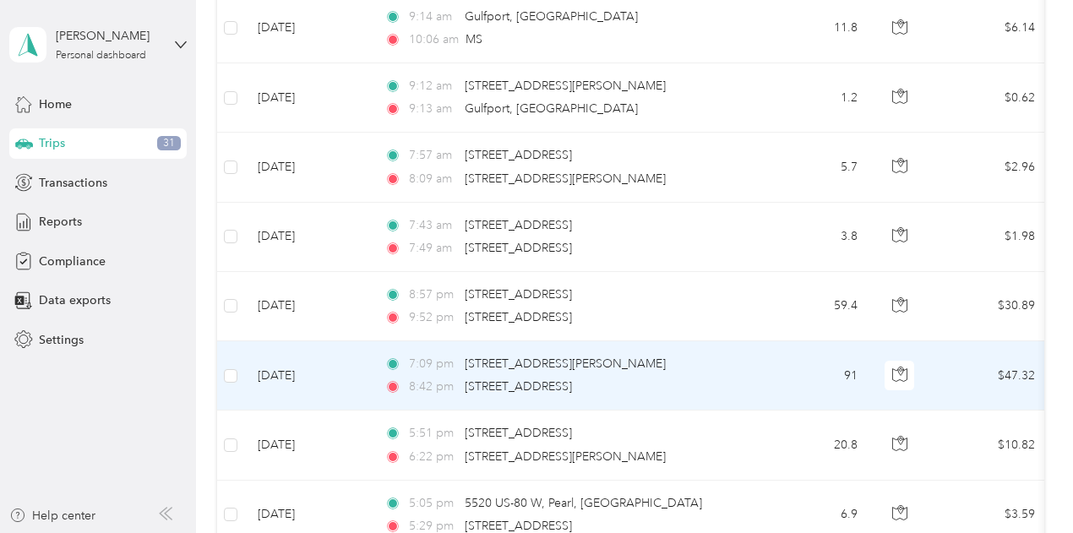
scroll to position [0, 576]
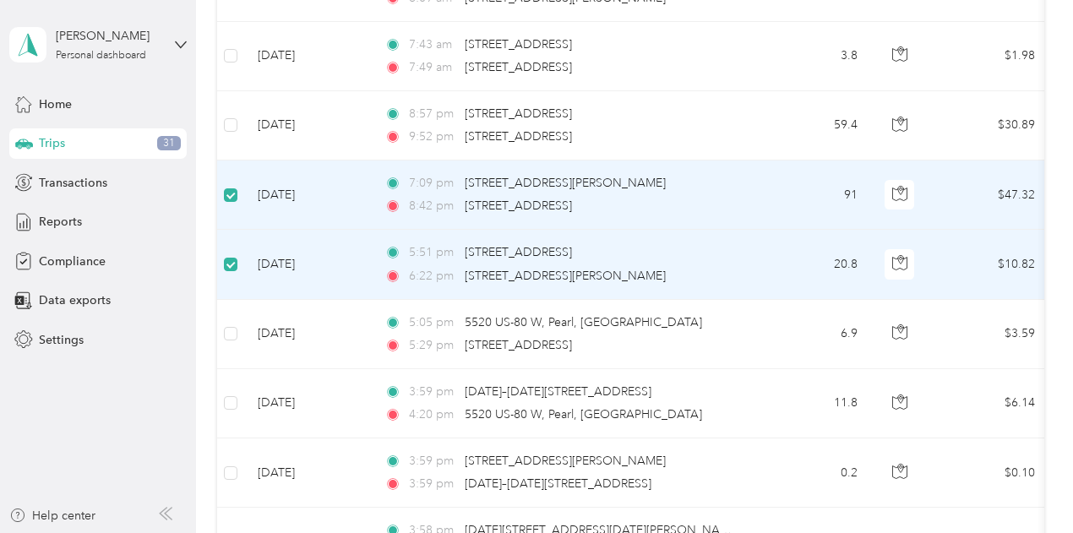
scroll to position [6518, 0]
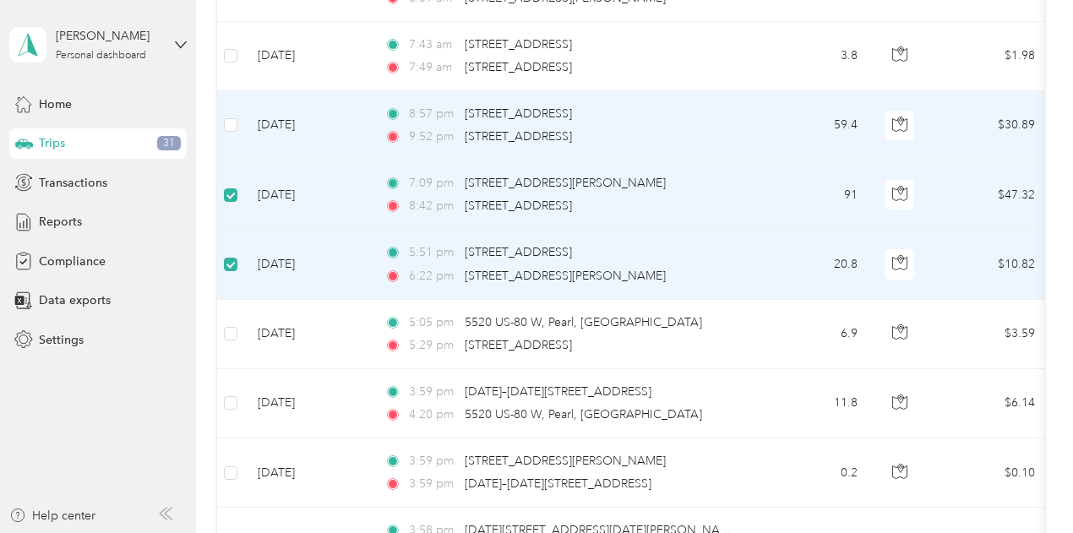
click at [694, 105] on div "8:57 pm [STREET_ADDRESS]" at bounding box center [562, 114] width 355 height 19
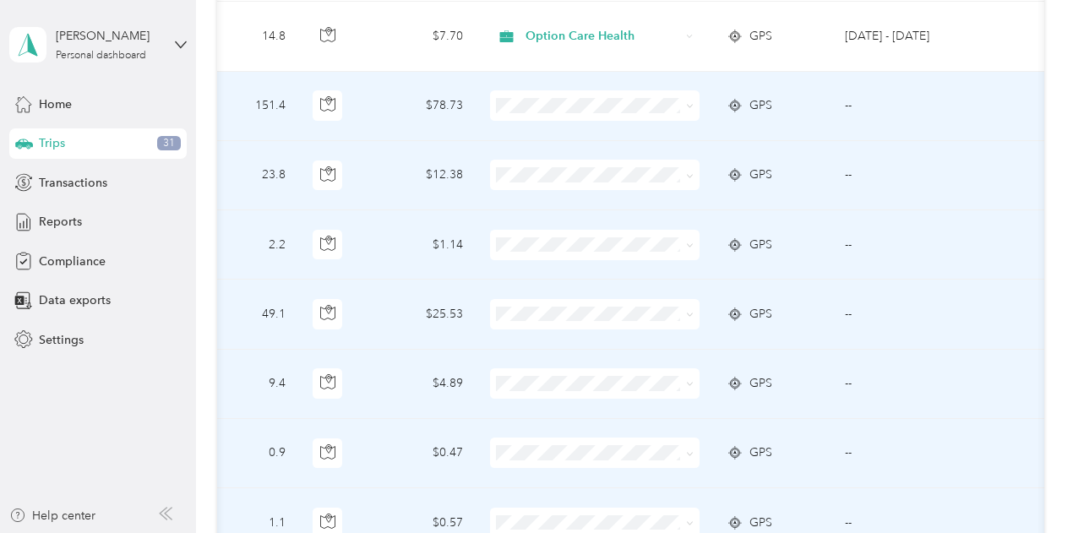
scroll to position [5634, 0]
click at [686, 102] on icon at bounding box center [690, 106] width 8 height 8
click at [554, 143] on span "Personal" at bounding box center [605, 144] width 156 height 18
click at [687, 167] on span at bounding box center [690, 174] width 8 height 14
click at [524, 212] on span "Personal" at bounding box center [590, 212] width 186 height 18
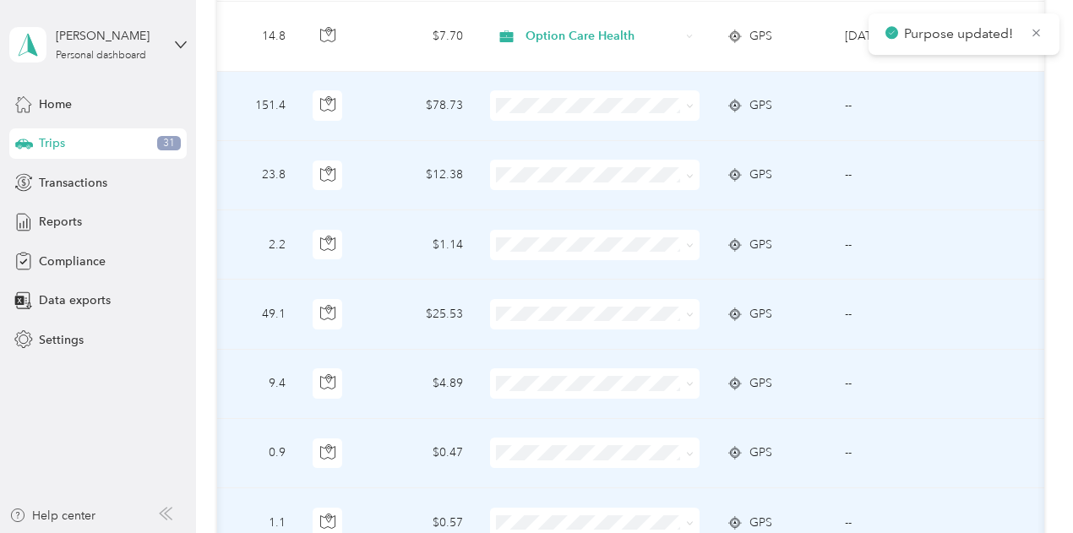
click at [524, 230] on span at bounding box center [595, 245] width 210 height 30
click at [530, 284] on span "Personal" at bounding box center [605, 279] width 156 height 18
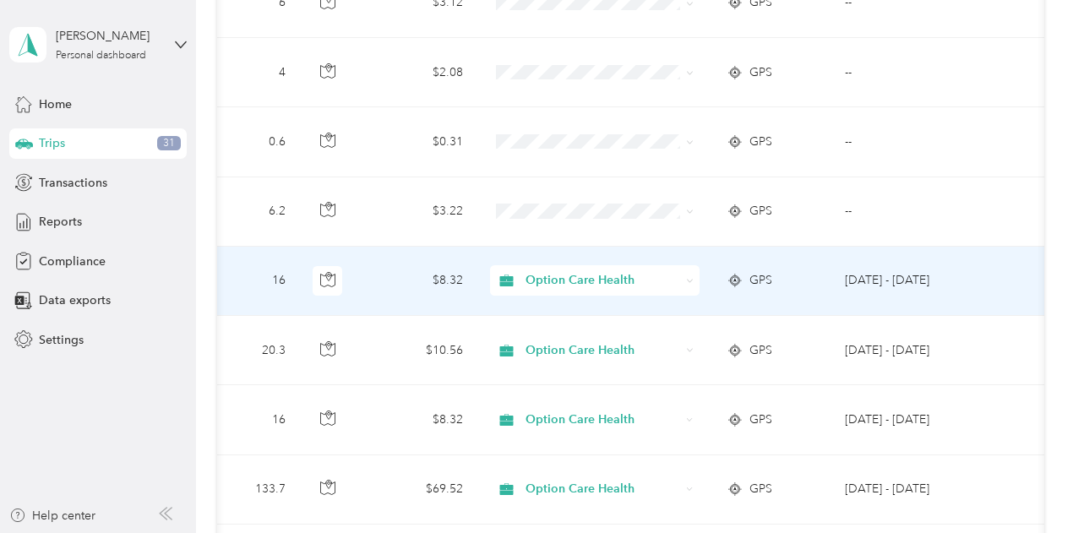
scroll to position [4693, 0]
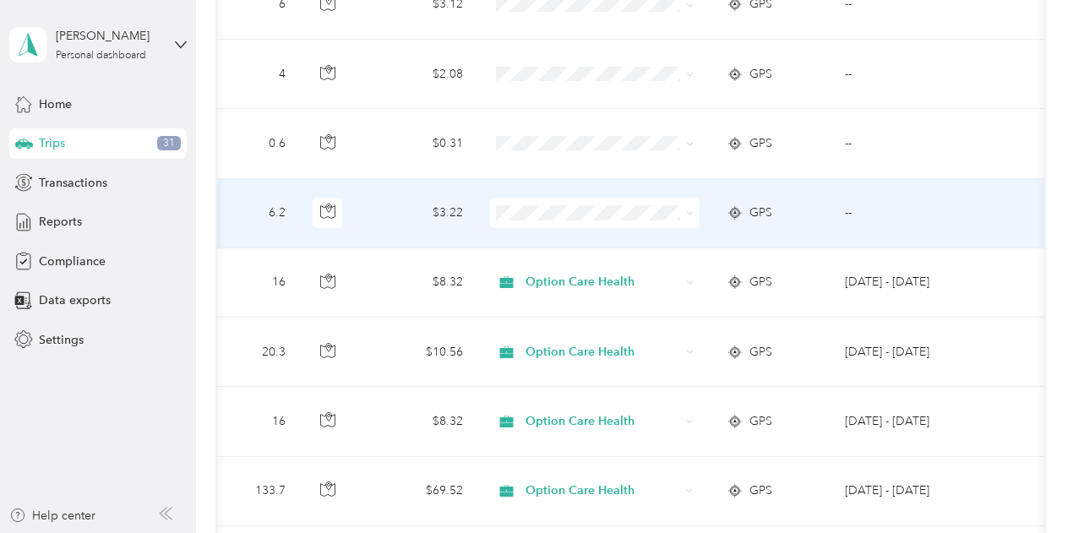
click at [687, 212] on icon at bounding box center [689, 213] width 5 height 3
click at [553, 257] on span "Personal" at bounding box center [605, 256] width 156 height 18
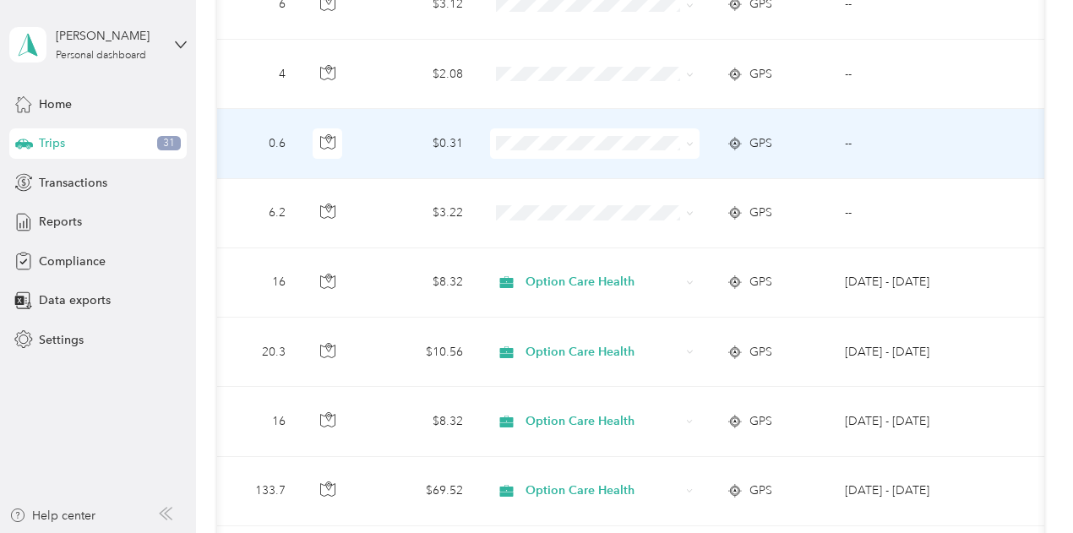
click at [689, 140] on icon at bounding box center [690, 144] width 8 height 8
click at [544, 185] on span "Personal" at bounding box center [605, 183] width 156 height 18
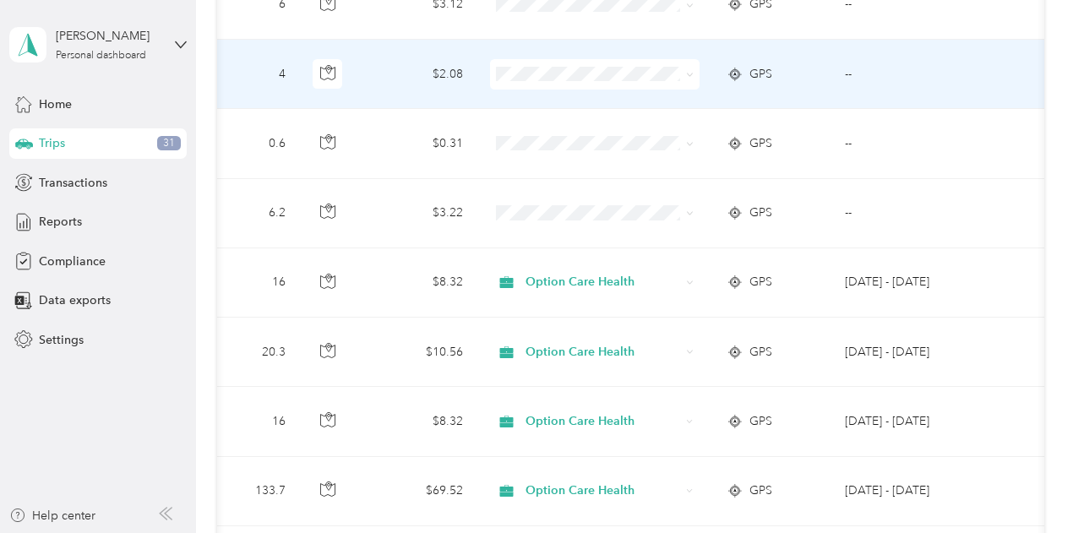
click at [691, 59] on span at bounding box center [595, 74] width 210 height 30
click at [686, 71] on icon at bounding box center [690, 75] width 8 height 8
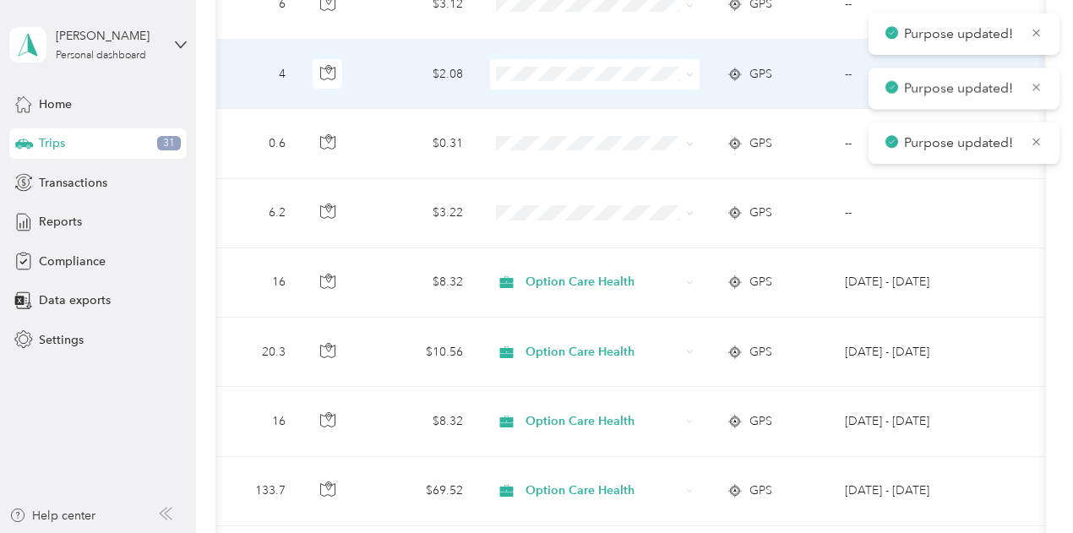
click at [531, 116] on span "Personal" at bounding box center [605, 117] width 156 height 18
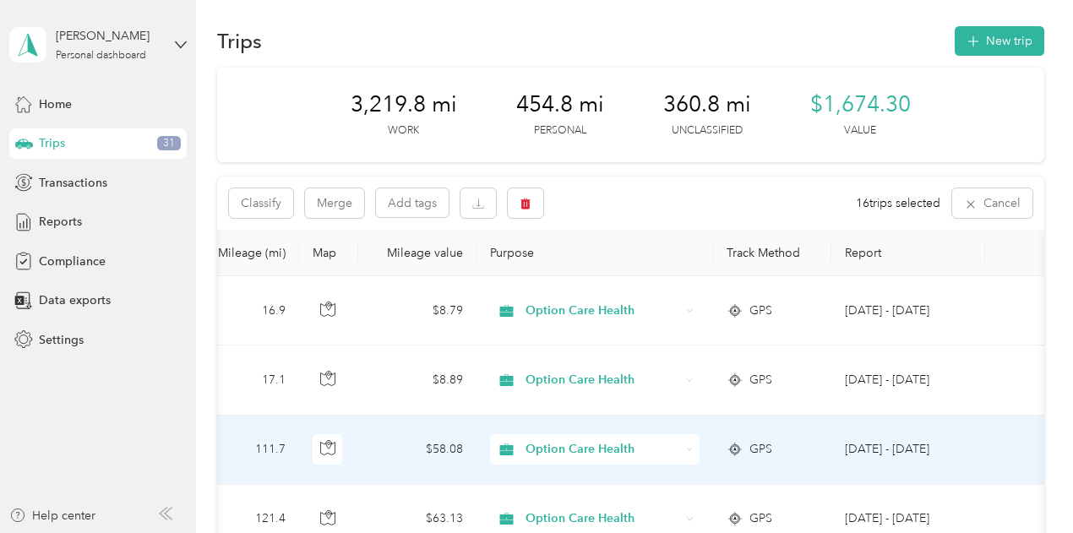
scroll to position [0, 0]
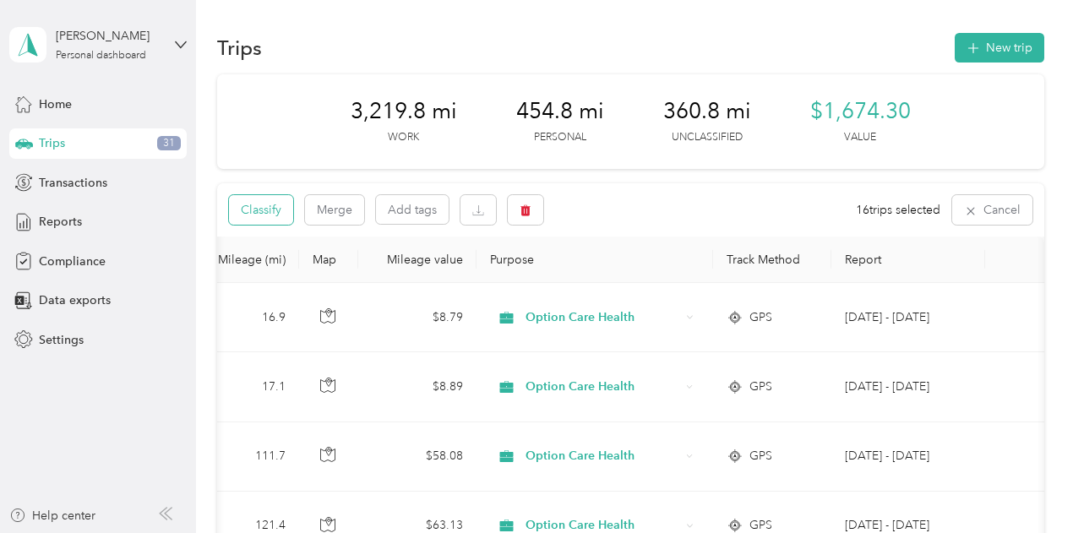
click at [259, 215] on button "Classify" at bounding box center [261, 210] width 64 height 30
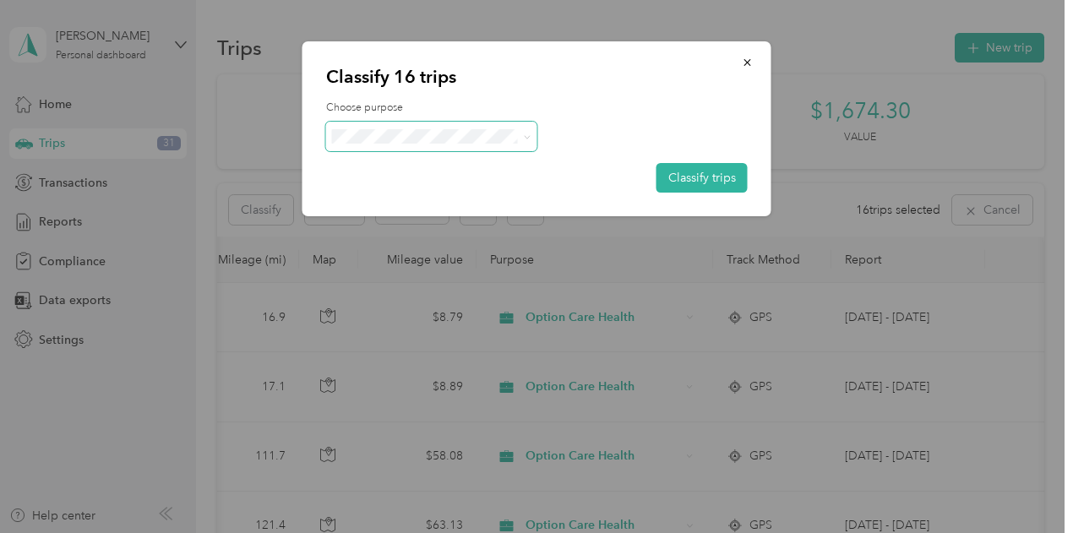
click at [530, 136] on icon at bounding box center [527, 138] width 8 height 8
click at [396, 199] on li "Personal" at bounding box center [431, 192] width 211 height 30
click at [703, 180] on button "Classify trips" at bounding box center [702, 178] width 91 height 30
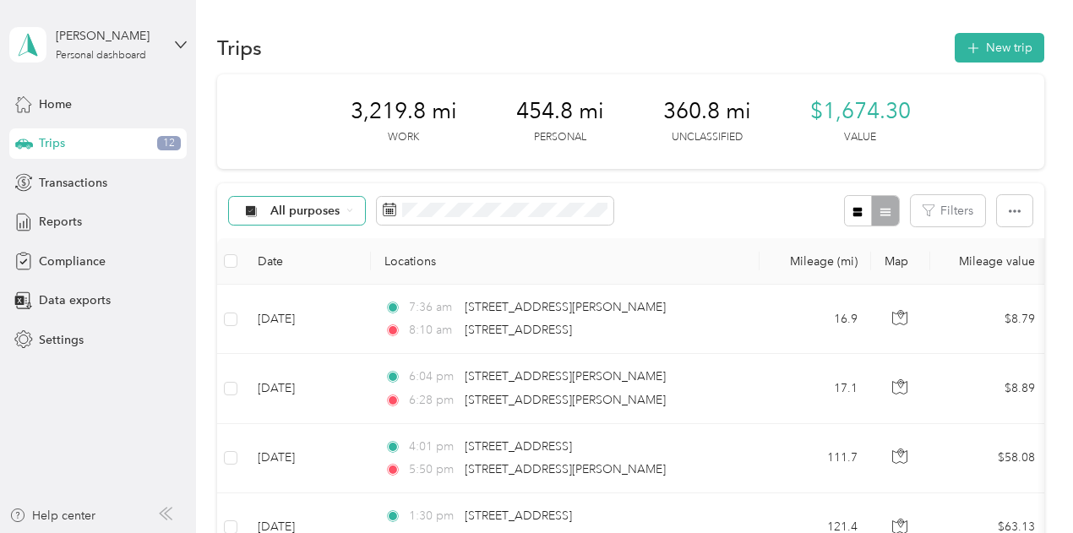
click at [297, 211] on span "All purposes" at bounding box center [305, 211] width 70 height 12
click at [285, 275] on li "Unclassified" at bounding box center [310, 271] width 163 height 30
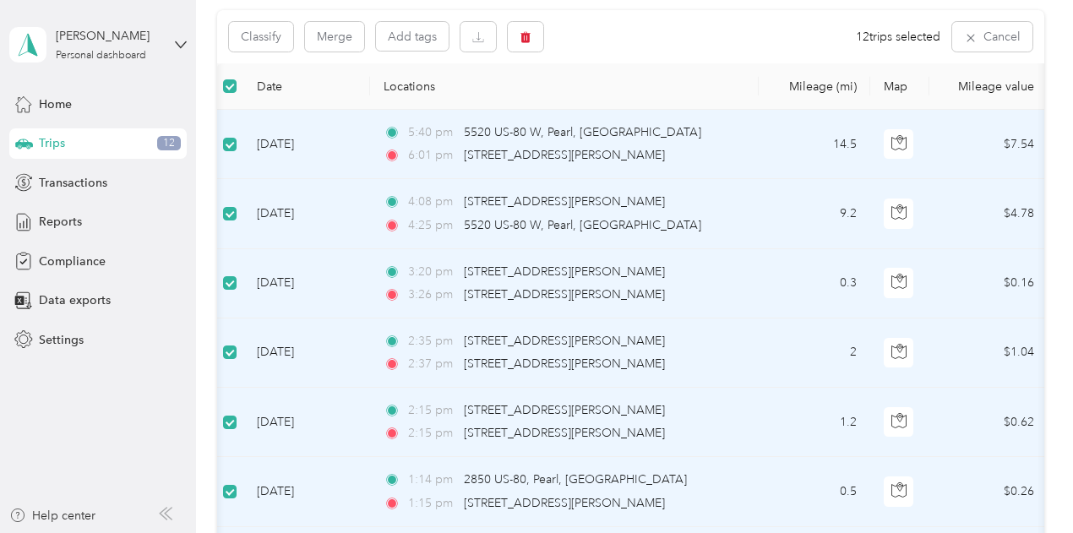
scroll to position [172, 0]
click at [270, 42] on button "Classify" at bounding box center [261, 38] width 64 height 30
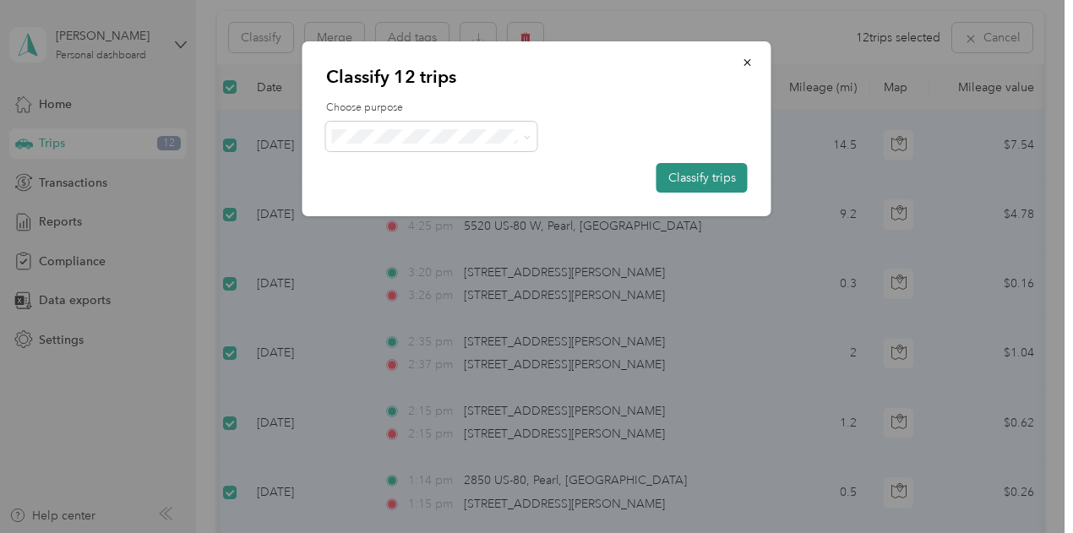
click at [718, 175] on button "Classify trips" at bounding box center [702, 178] width 91 height 30
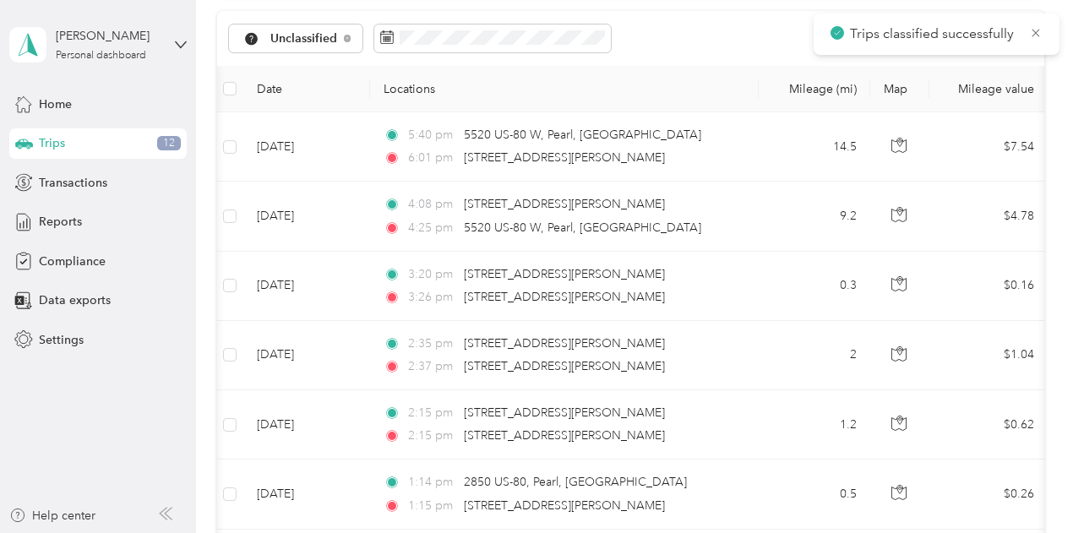
scroll to position [173, 0]
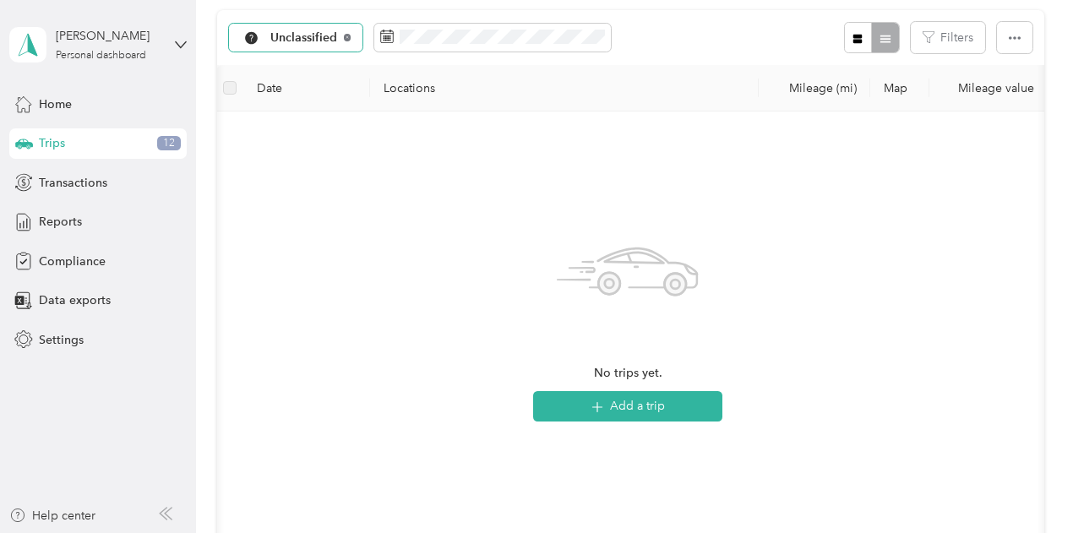
click at [347, 34] on icon at bounding box center [347, 37] width 7 height 7
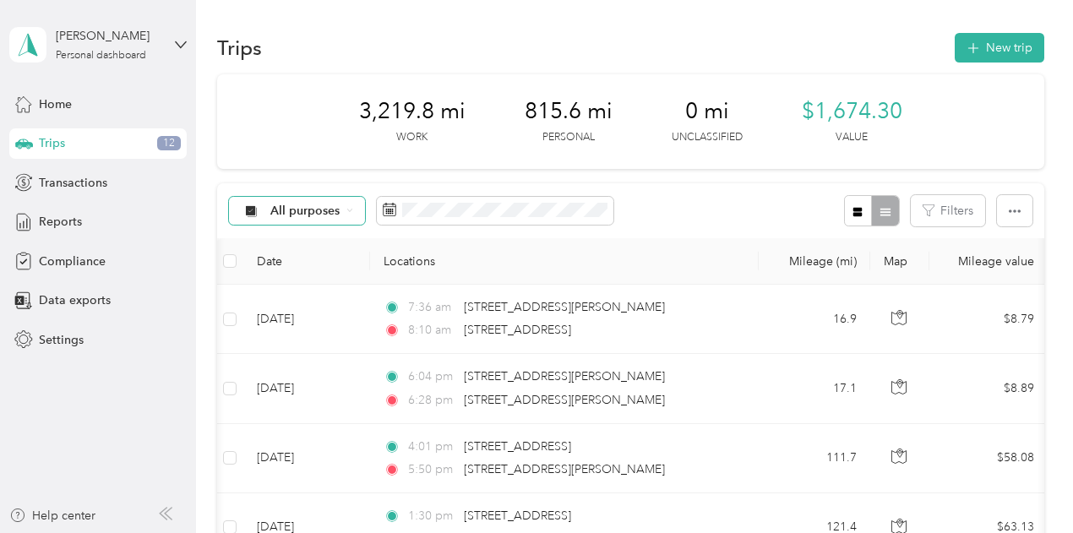
click at [169, 145] on span "12" at bounding box center [169, 143] width 24 height 15
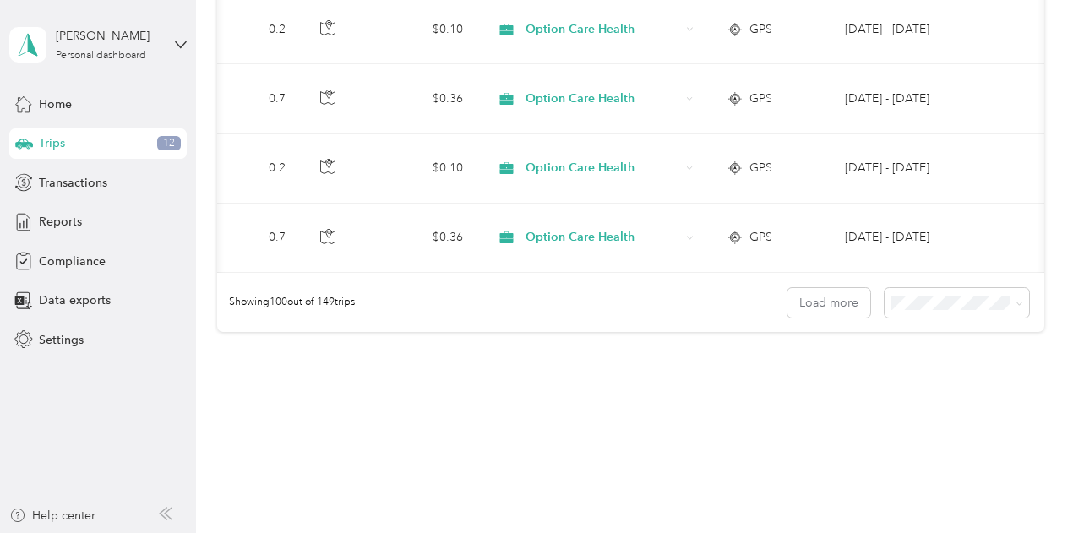
scroll to position [6980, 0]
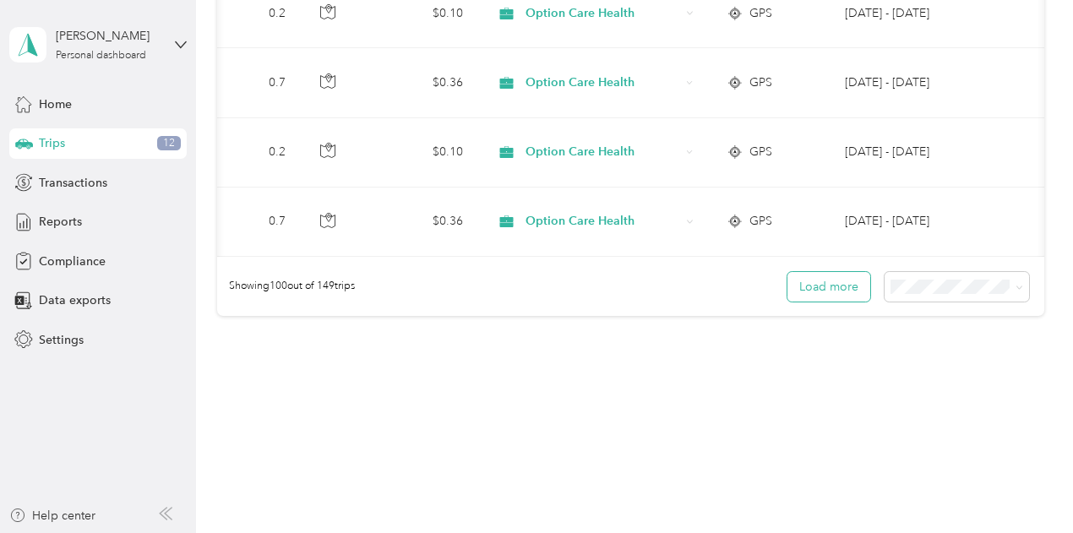
click at [844, 272] on button "Load more" at bounding box center [829, 287] width 83 height 30
click at [833, 272] on button "Load more" at bounding box center [829, 287] width 83 height 30
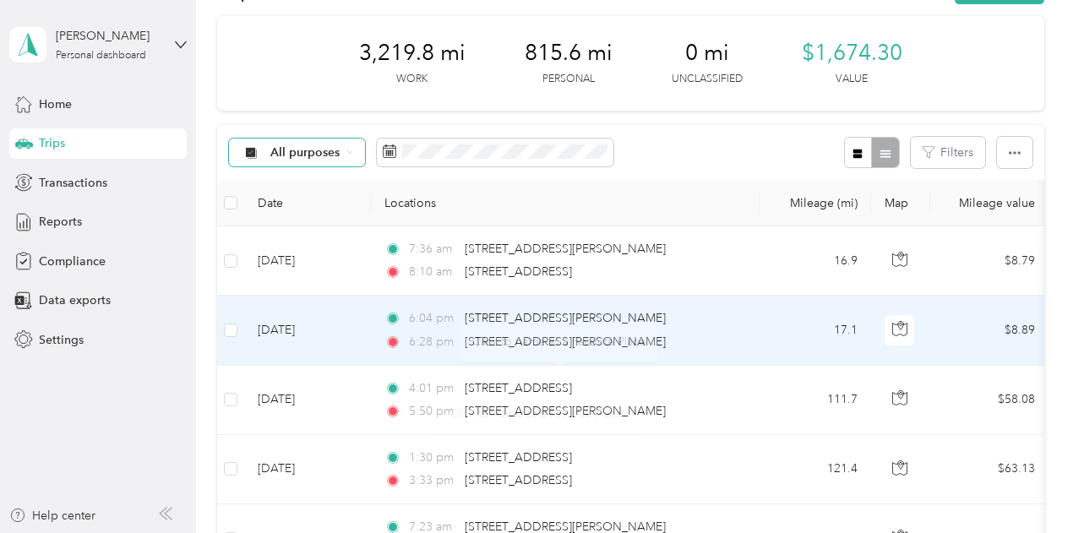
scroll to position [0, 0]
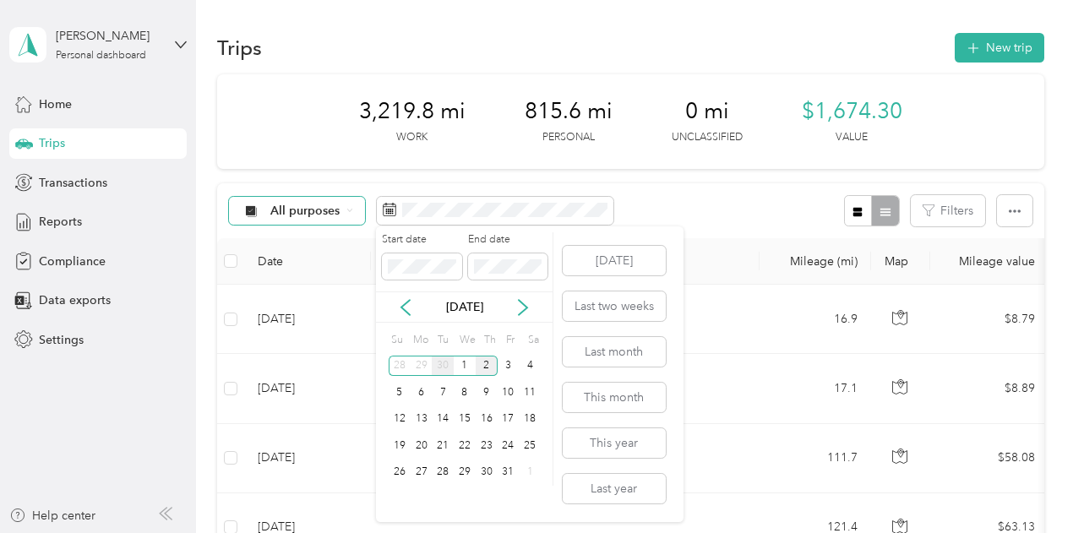
click at [445, 364] on div "30" at bounding box center [443, 366] width 22 height 21
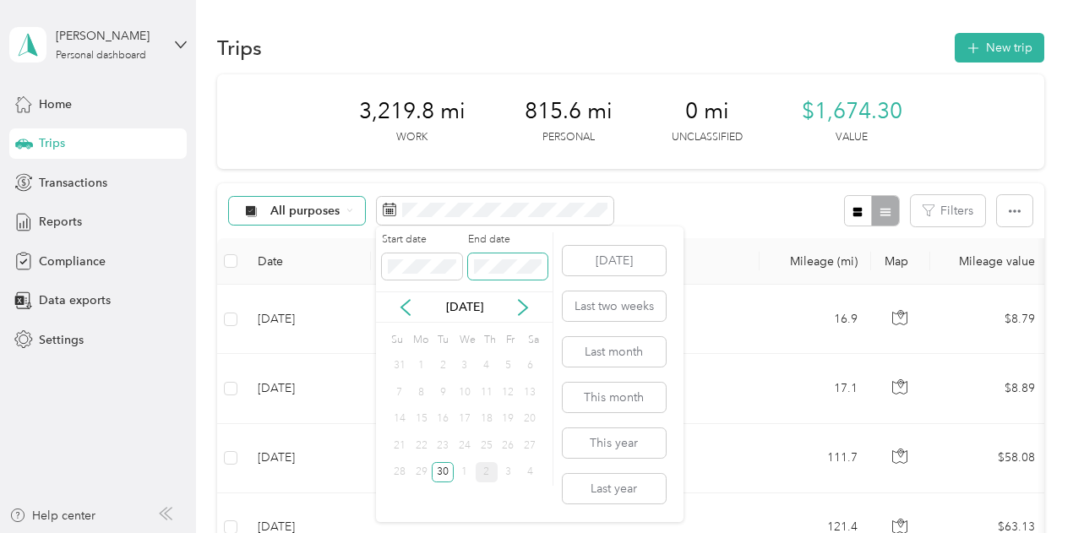
click at [499, 274] on span at bounding box center [507, 267] width 79 height 27
click at [522, 305] on icon at bounding box center [523, 307] width 17 height 17
click at [446, 368] on div "30" at bounding box center [443, 366] width 22 height 21
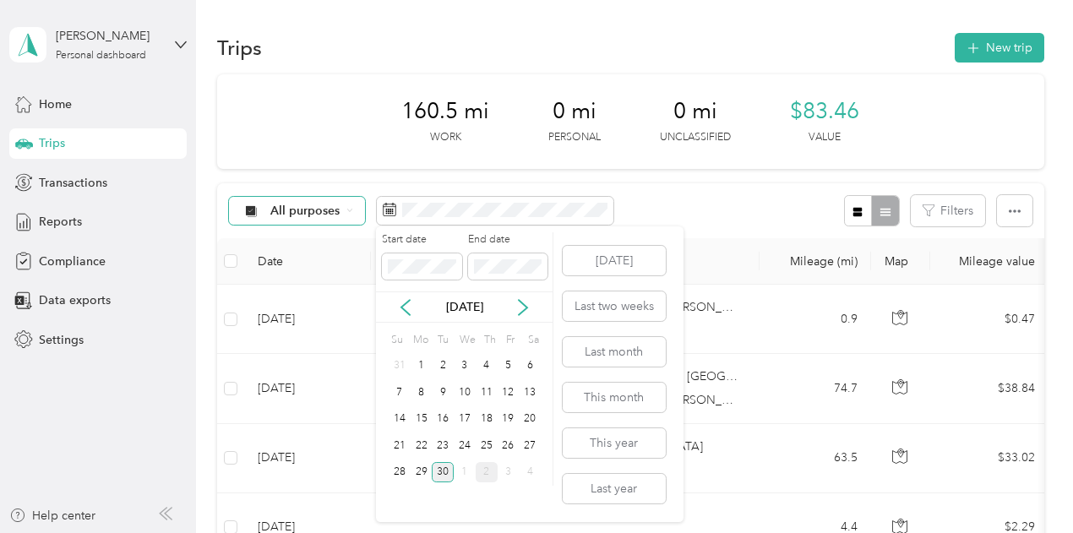
click at [443, 472] on div "30" at bounding box center [443, 472] width 22 height 21
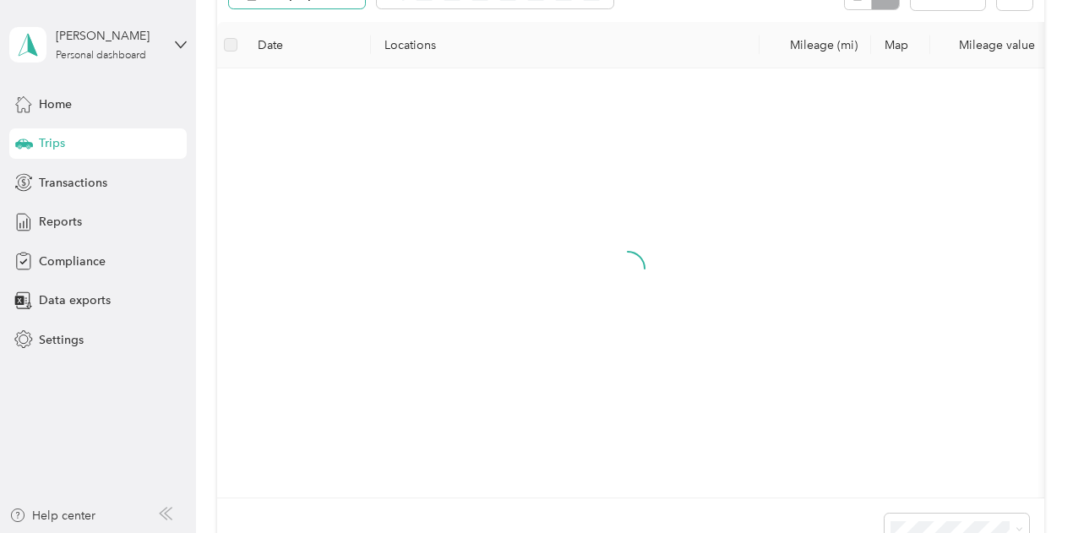
scroll to position [216, 0]
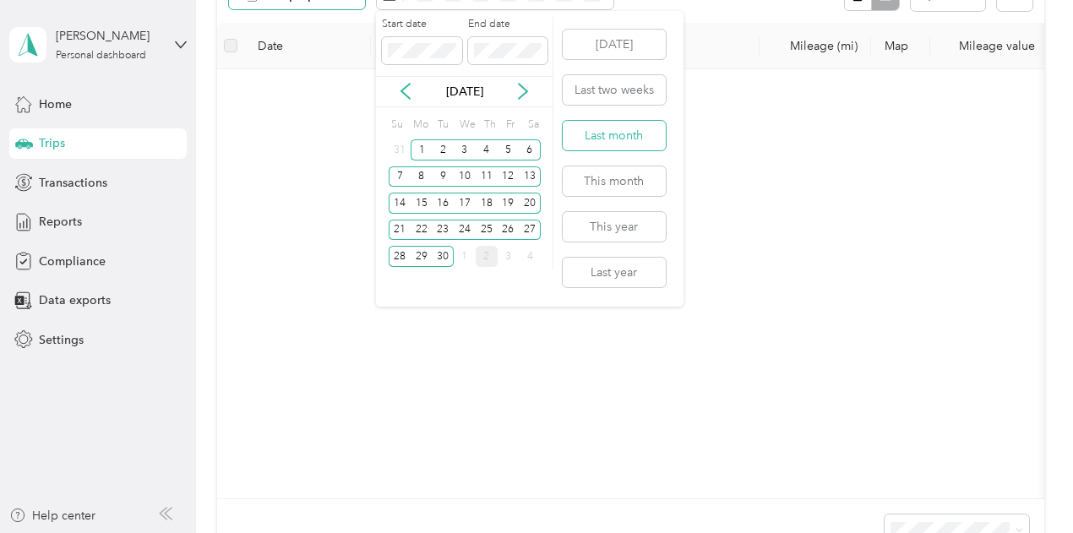
click at [627, 138] on button "Last month" at bounding box center [614, 136] width 103 height 30
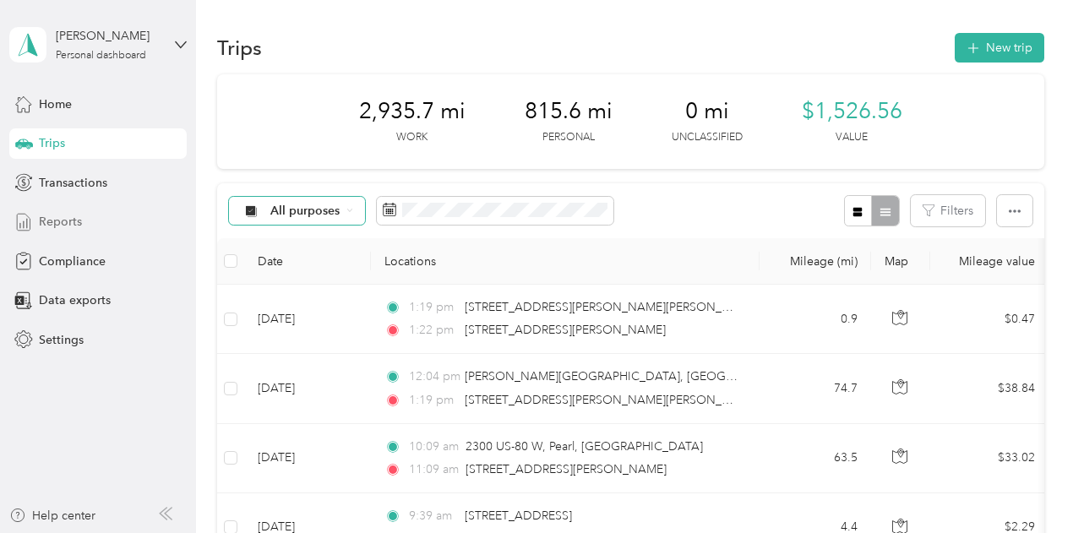
click at [48, 216] on span "Reports" at bounding box center [60, 222] width 43 height 18
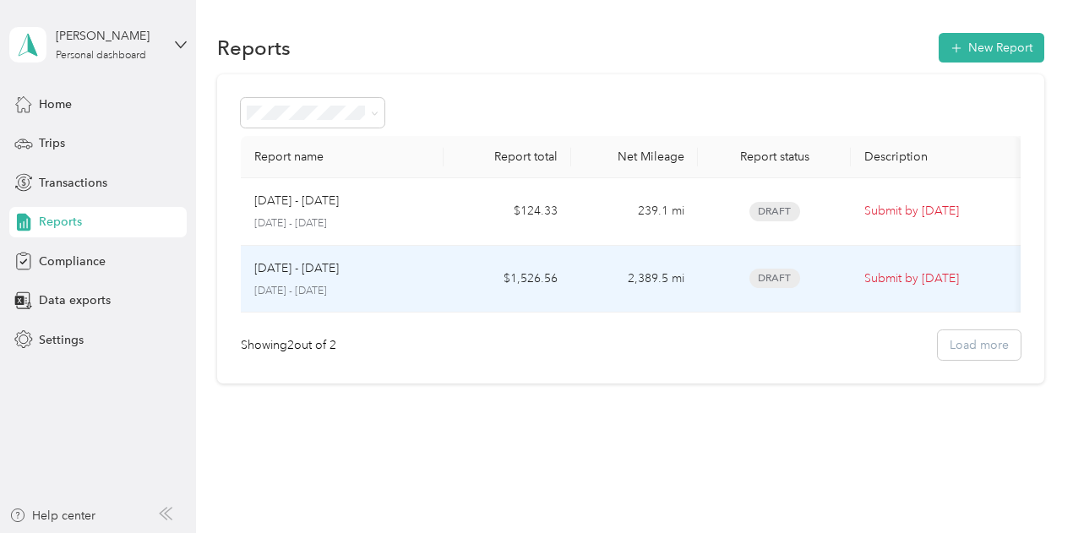
click at [911, 280] on p "Submit by [DATE]" at bounding box center [936, 279] width 143 height 19
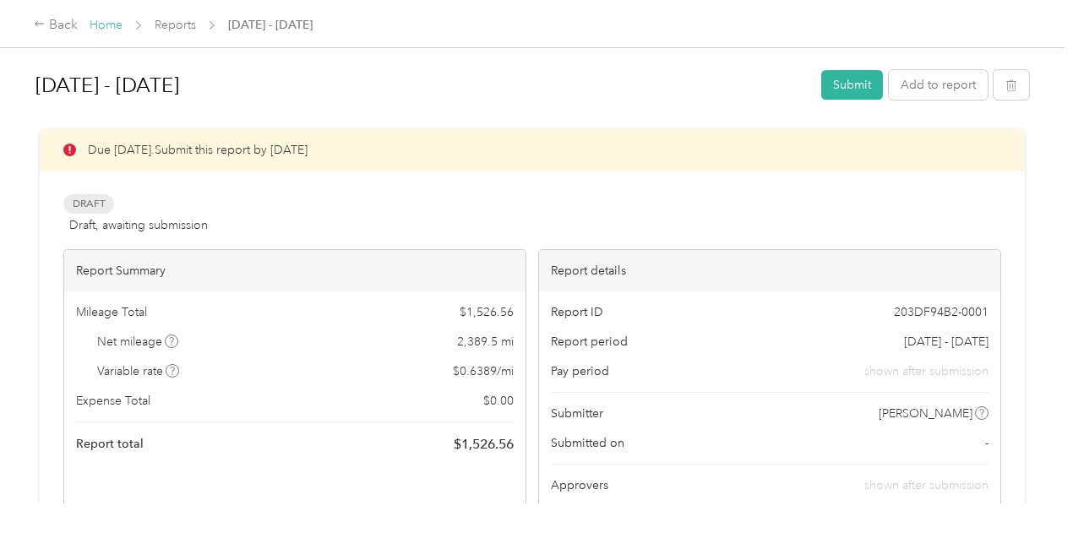
click at [101, 23] on link "Home" at bounding box center [106, 25] width 33 height 14
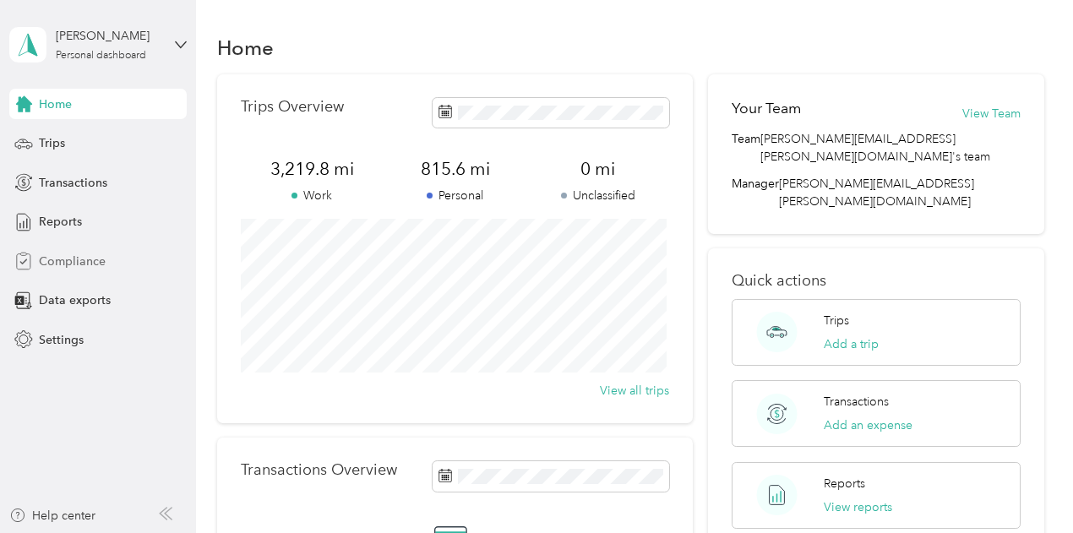
click at [76, 257] on span "Compliance" at bounding box center [72, 262] width 67 height 18
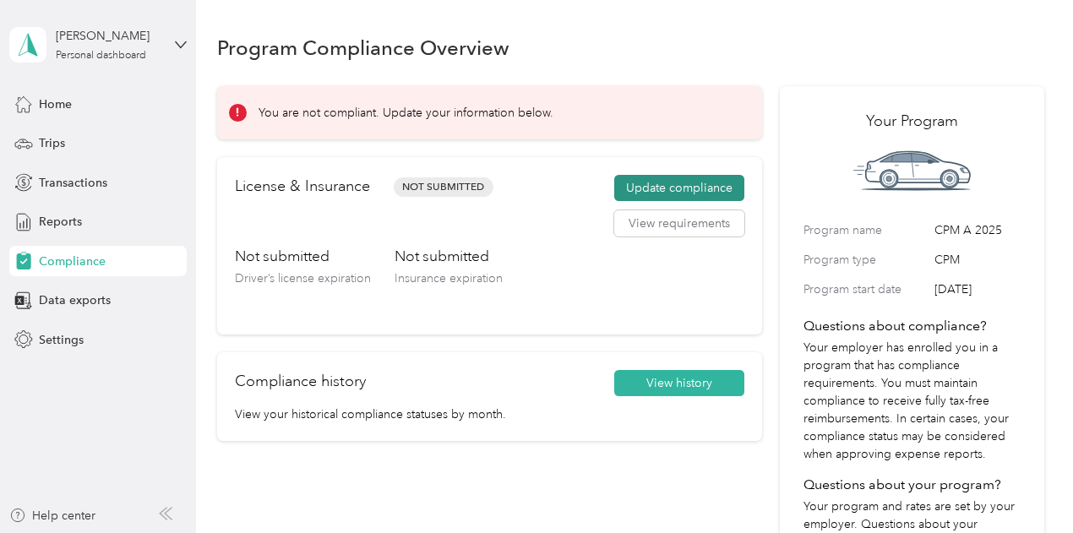
click at [658, 194] on button "Update compliance" at bounding box center [679, 188] width 130 height 27
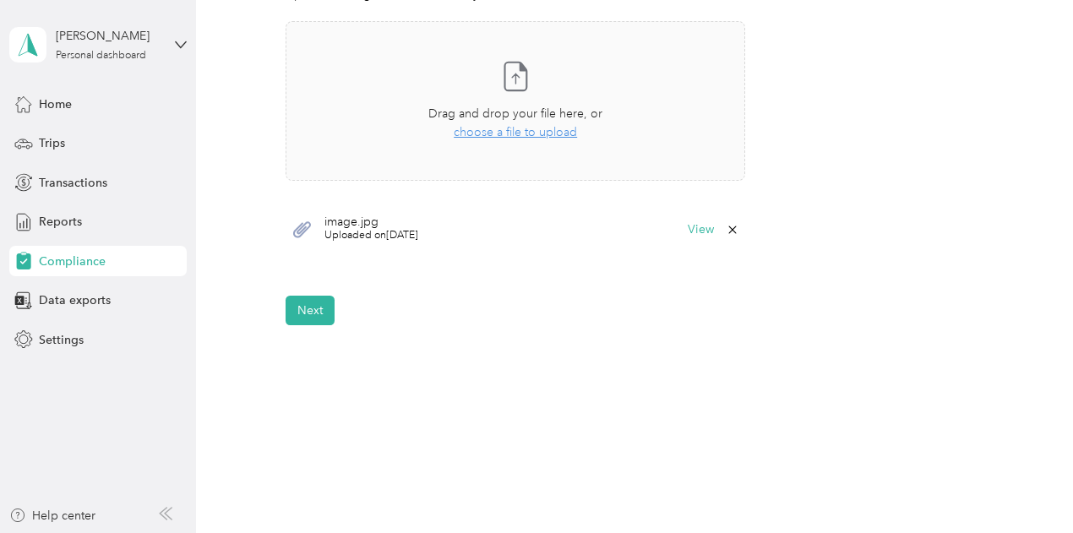
scroll to position [573, 0]
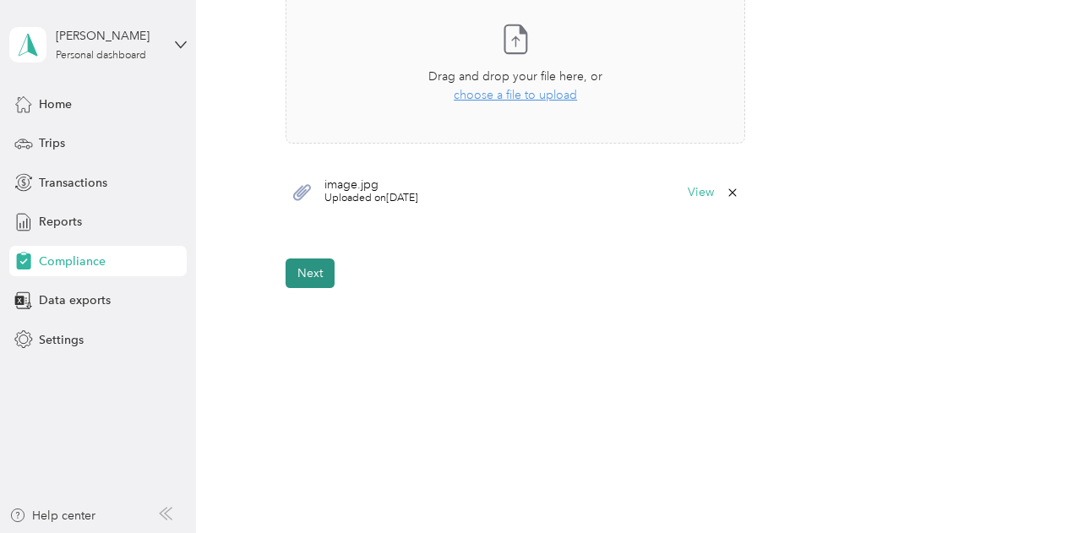
click at [298, 275] on button "Next" at bounding box center [310, 274] width 49 height 30
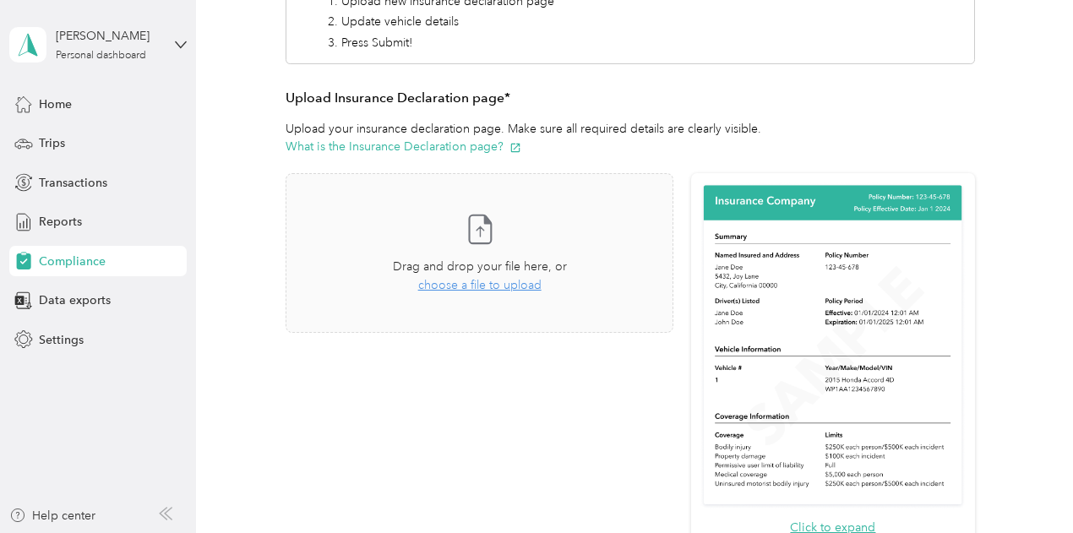
scroll to position [307, 0]
click at [473, 287] on span "choose a file to upload" at bounding box center [479, 286] width 123 height 14
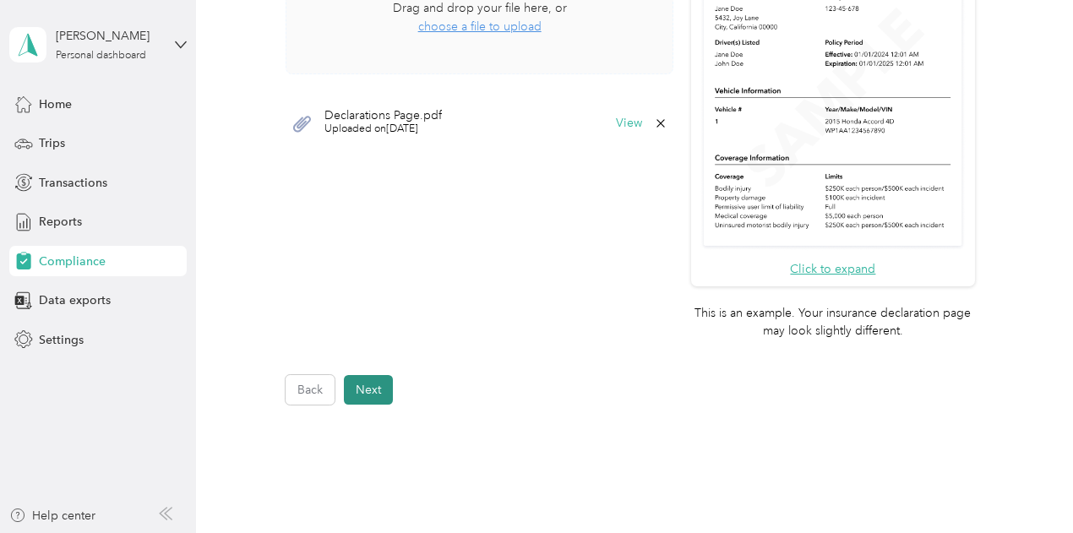
click at [365, 385] on button "Next" at bounding box center [368, 390] width 49 height 30
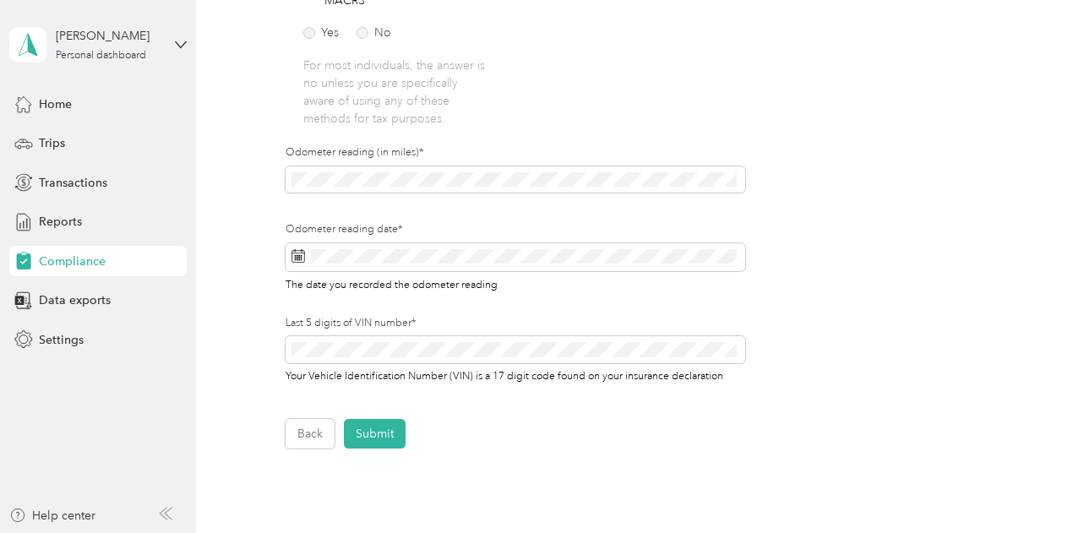
scroll to position [509, 0]
click at [379, 435] on button "Submit" at bounding box center [375, 434] width 62 height 30
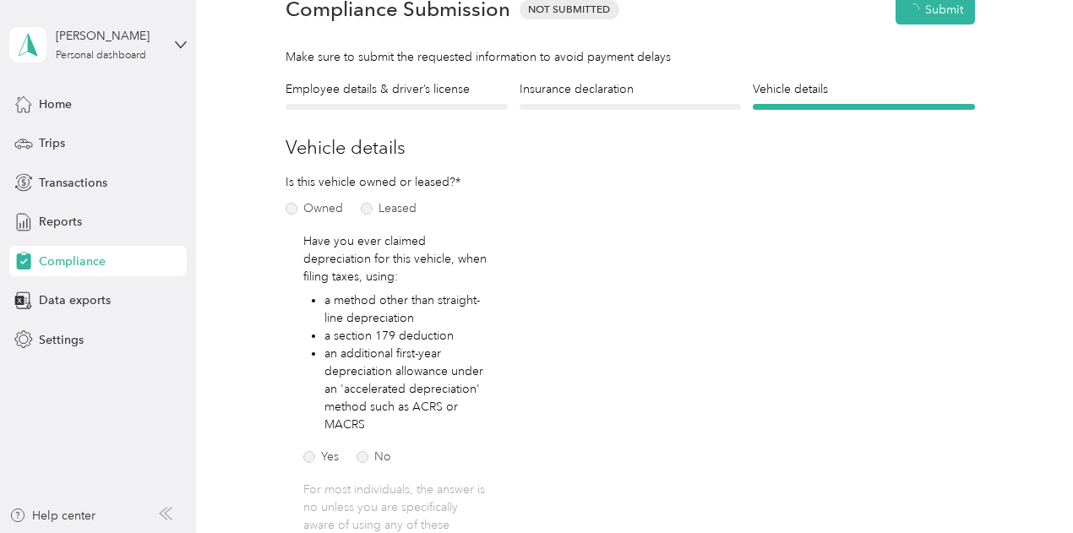
scroll to position [20, 0]
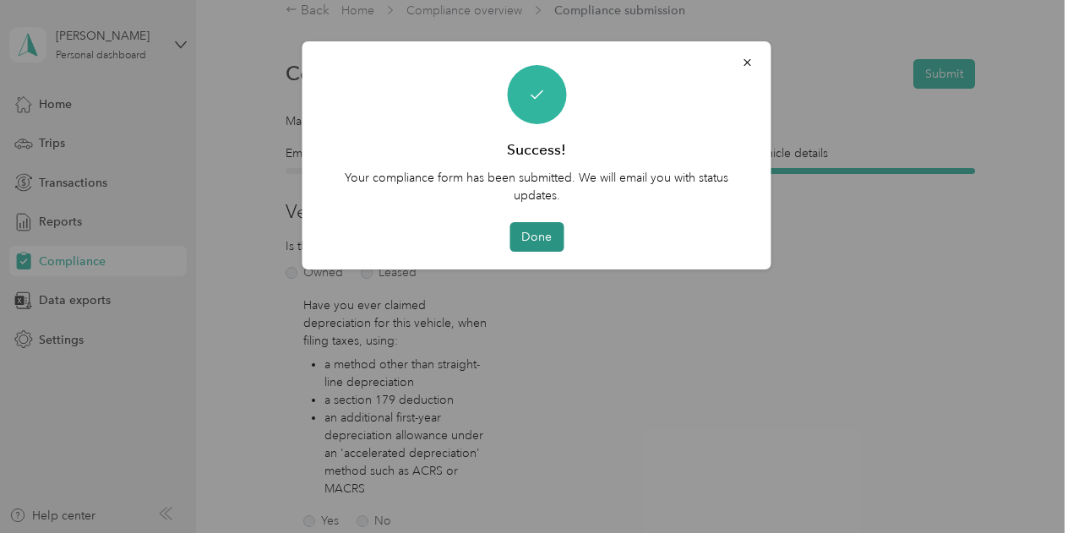
click at [531, 231] on button "Done" at bounding box center [537, 237] width 54 height 30
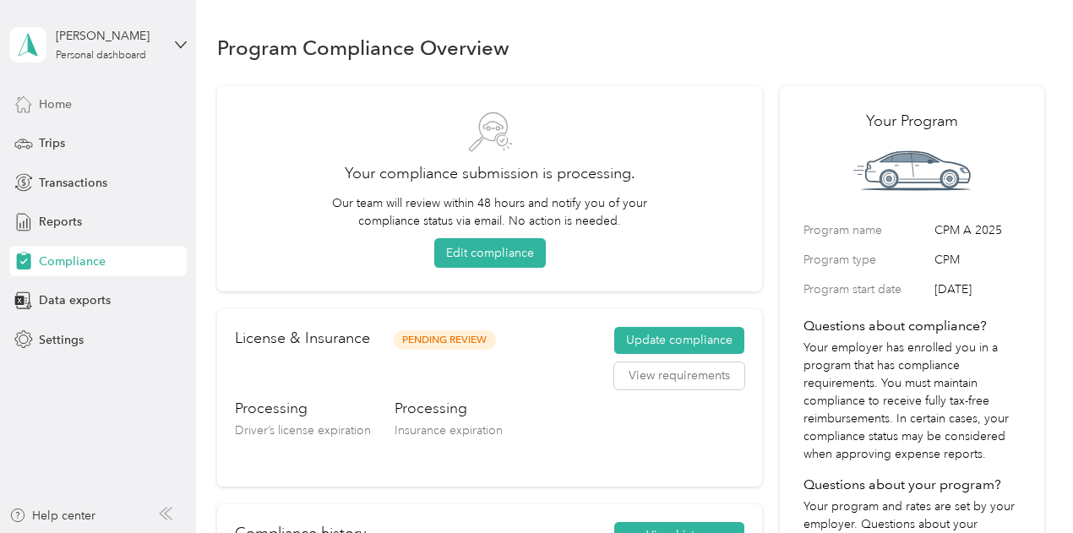
click at [51, 103] on span "Home" at bounding box center [55, 105] width 33 height 18
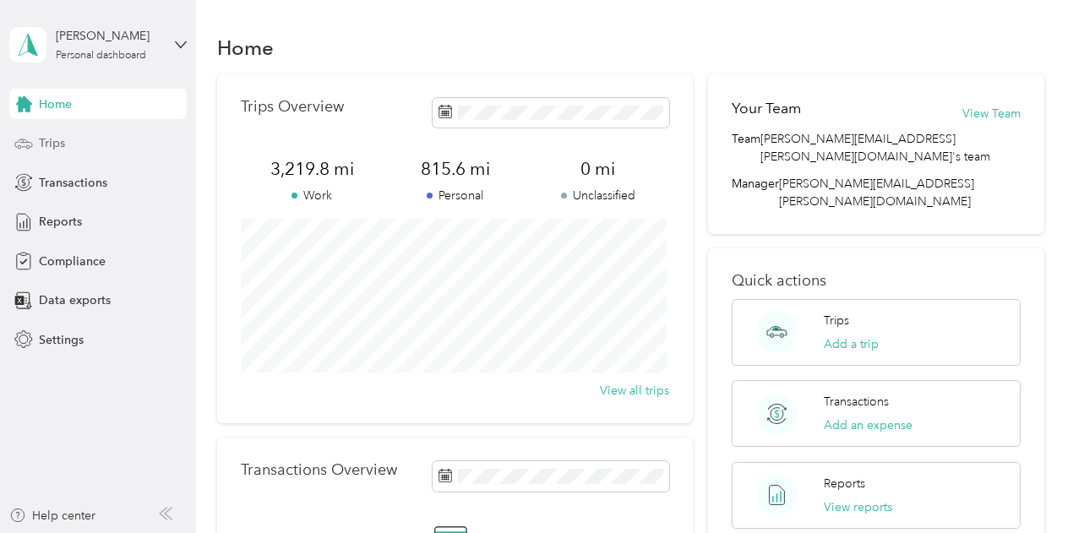
click at [48, 145] on span "Trips" at bounding box center [52, 143] width 26 height 18
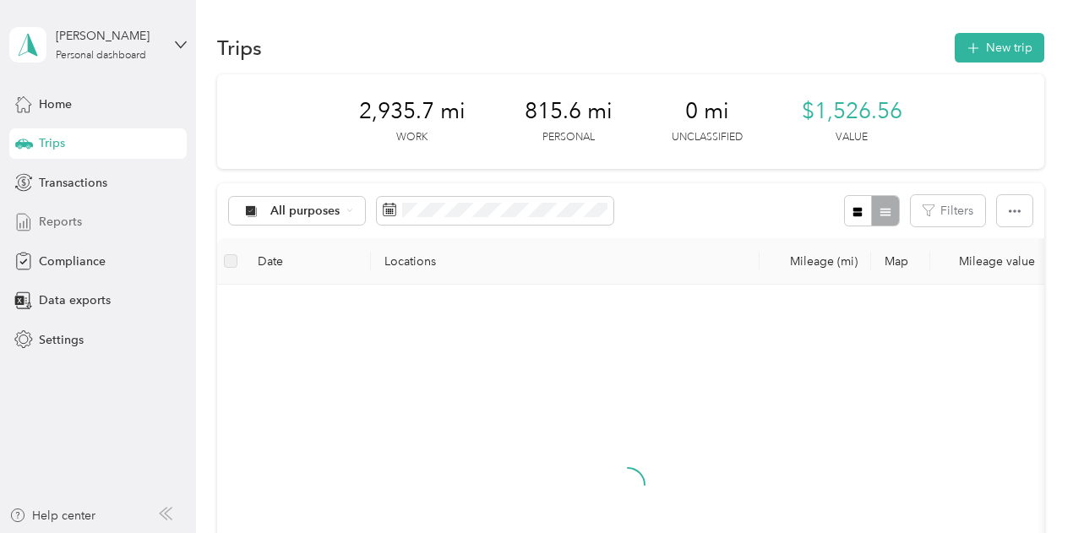
click at [53, 221] on span "Reports" at bounding box center [60, 222] width 43 height 18
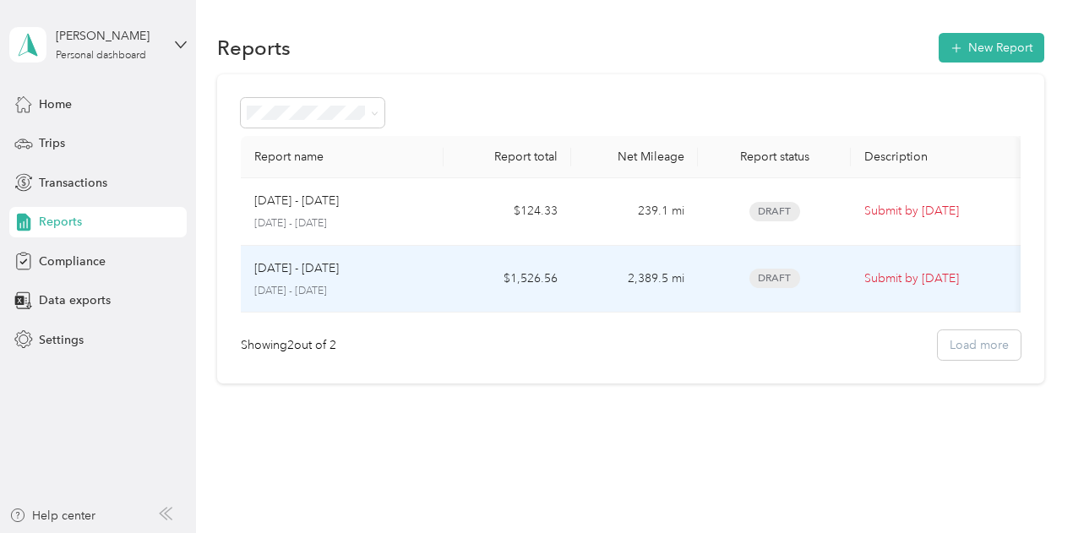
click at [882, 278] on p "Submit by [DATE]" at bounding box center [936, 279] width 143 height 19
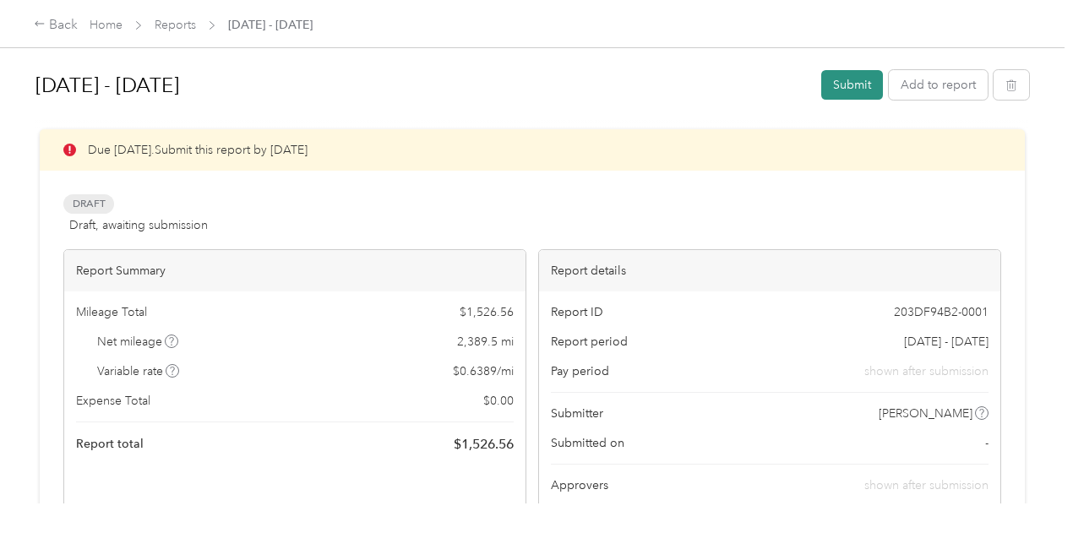
click at [844, 82] on button "Submit" at bounding box center [853, 85] width 62 height 30
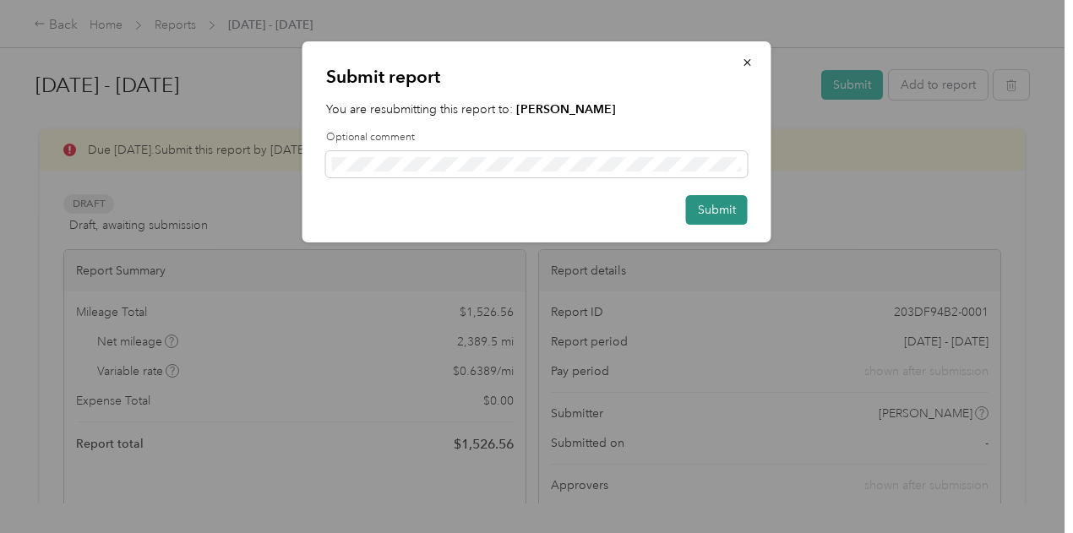
click at [722, 205] on button "Submit" at bounding box center [717, 210] width 62 height 30
